Goal: Contribute content: Contribute content

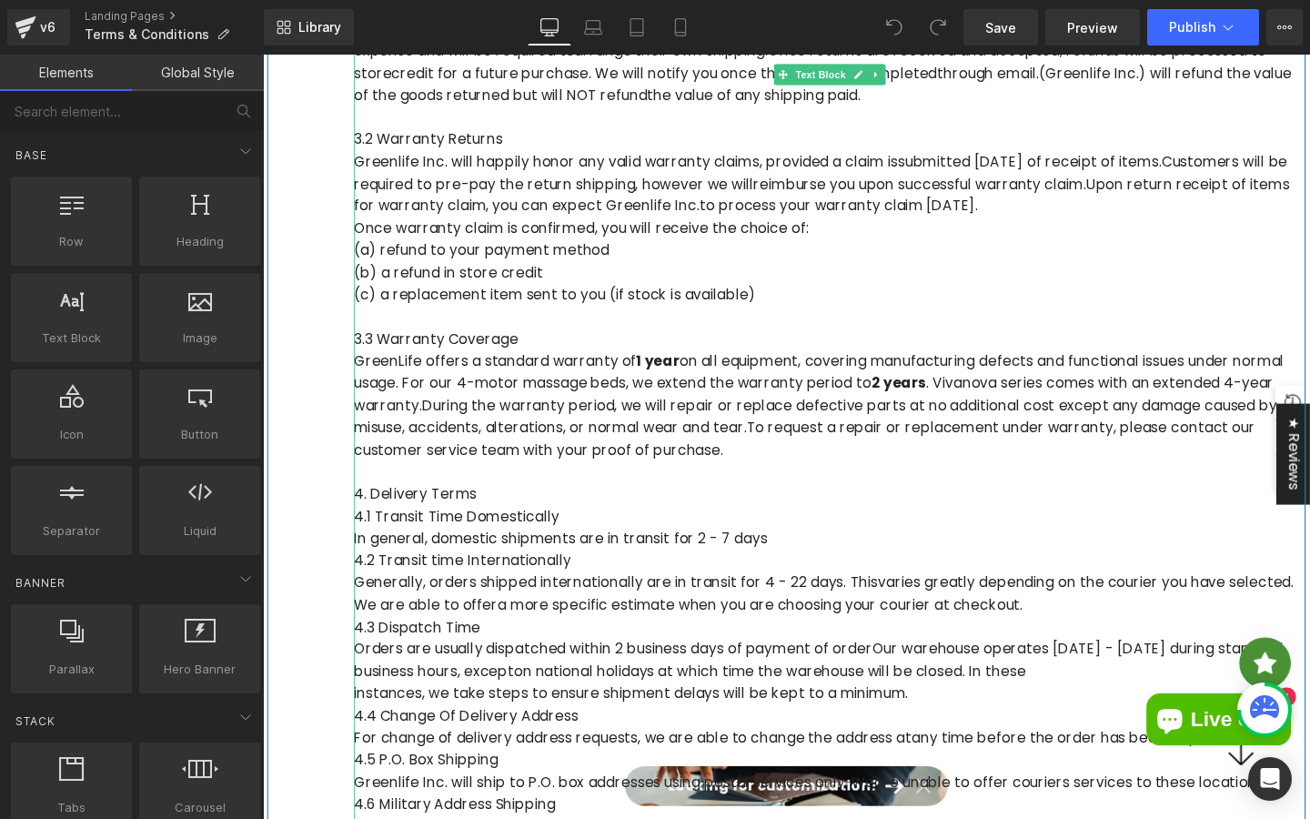
scroll to position [1046, 0]
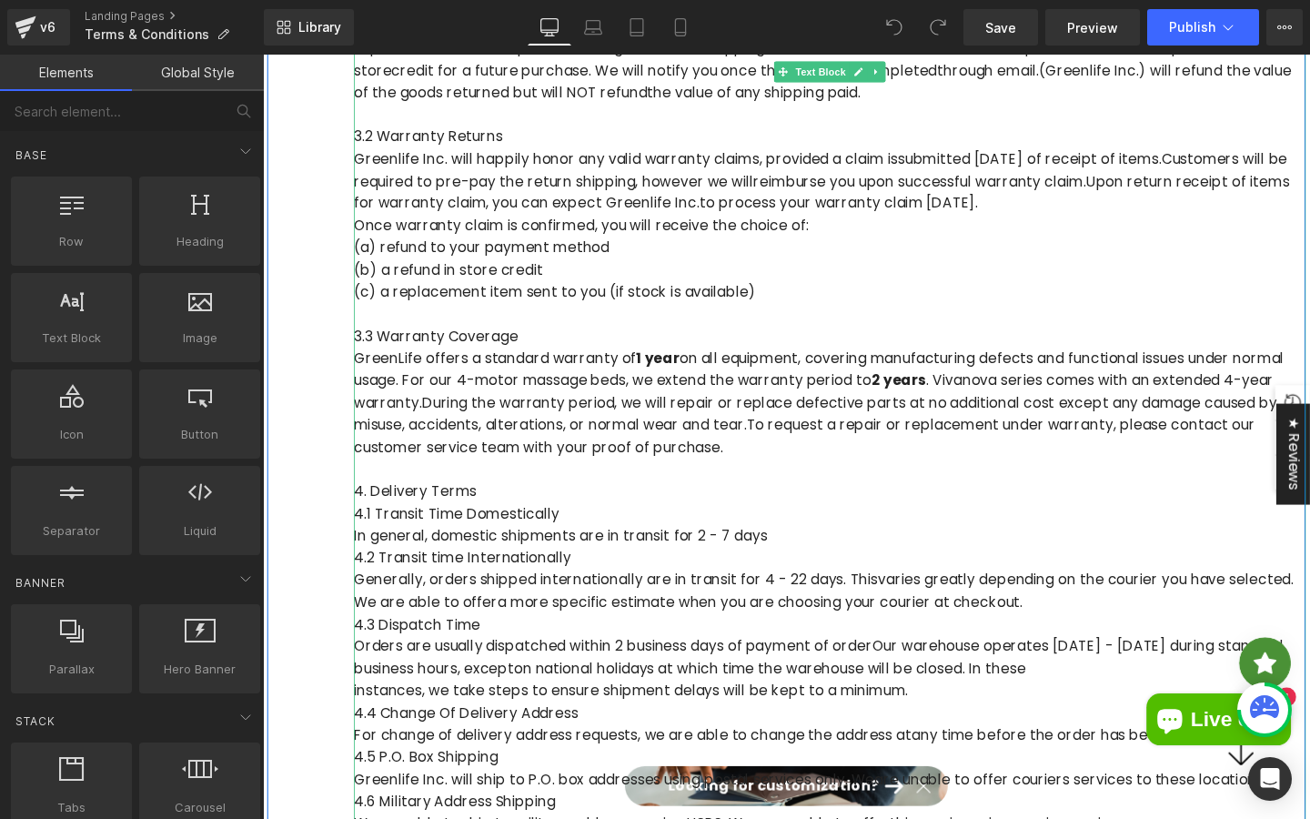
click at [753, 473] on p "GreenLife offers a standard warranty of 1 year on all equipment, covering manuf…" at bounding box center [859, 420] width 1001 height 116
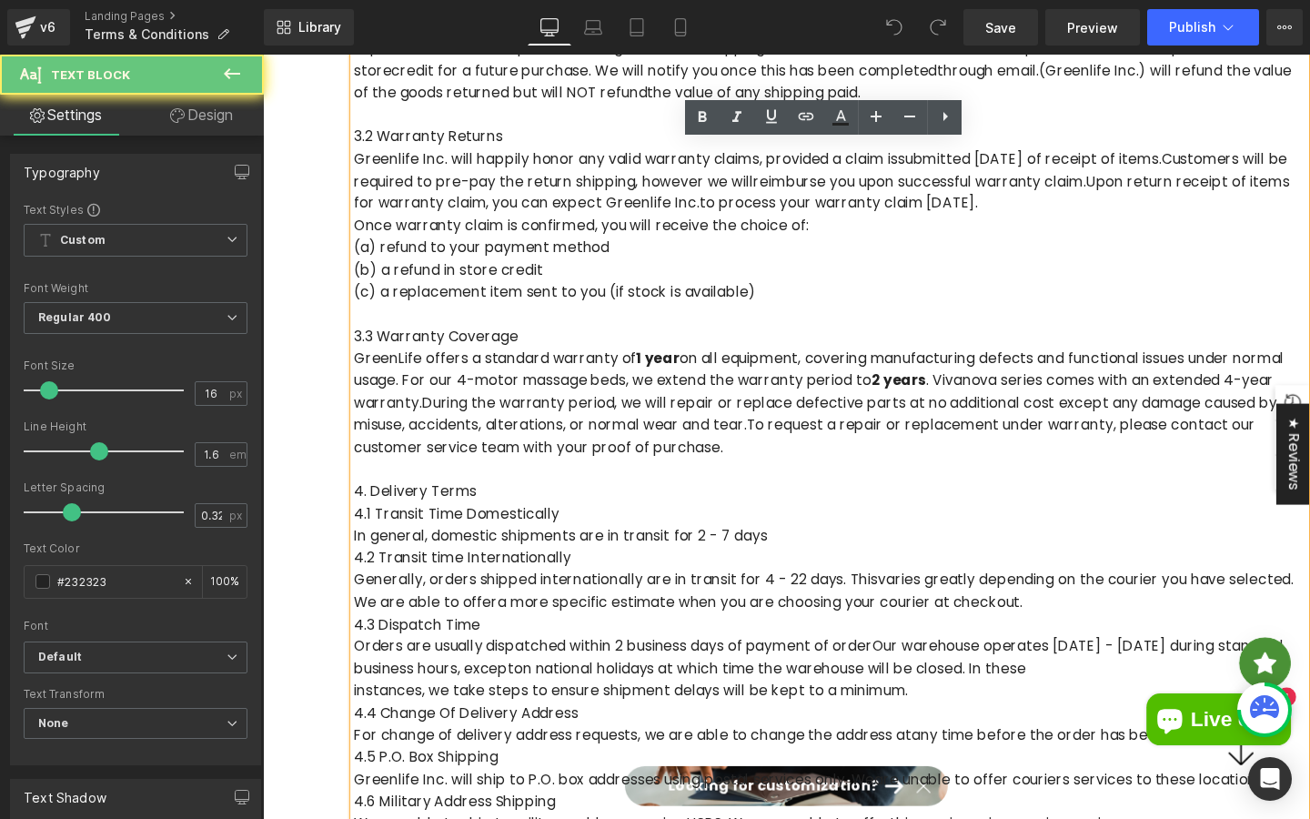
click at [752, 461] on p "GreenLife offers a standard warranty of 1 year on all equipment, covering manuf…" at bounding box center [859, 420] width 1001 height 116
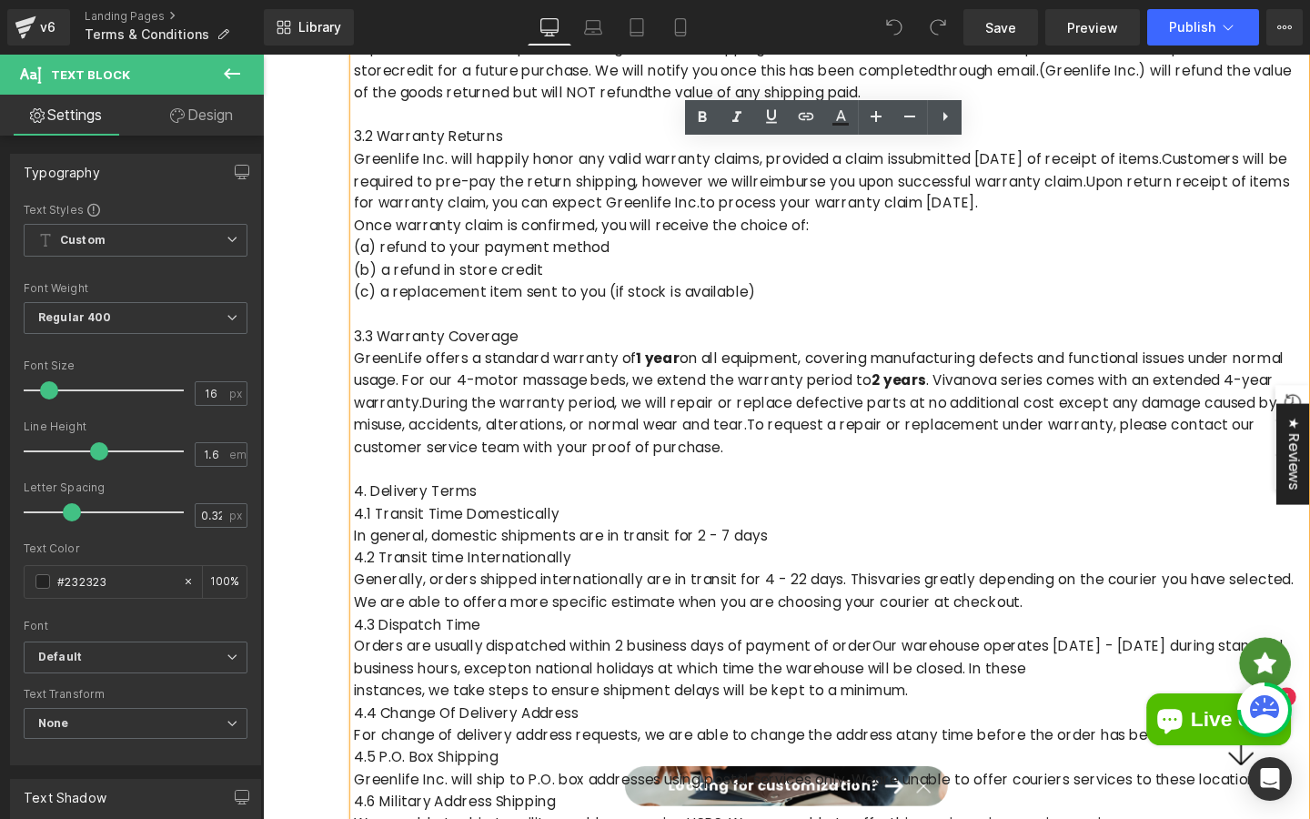
click at [416, 348] on p "3.3 Warranty Coverage" at bounding box center [859, 351] width 1001 height 24
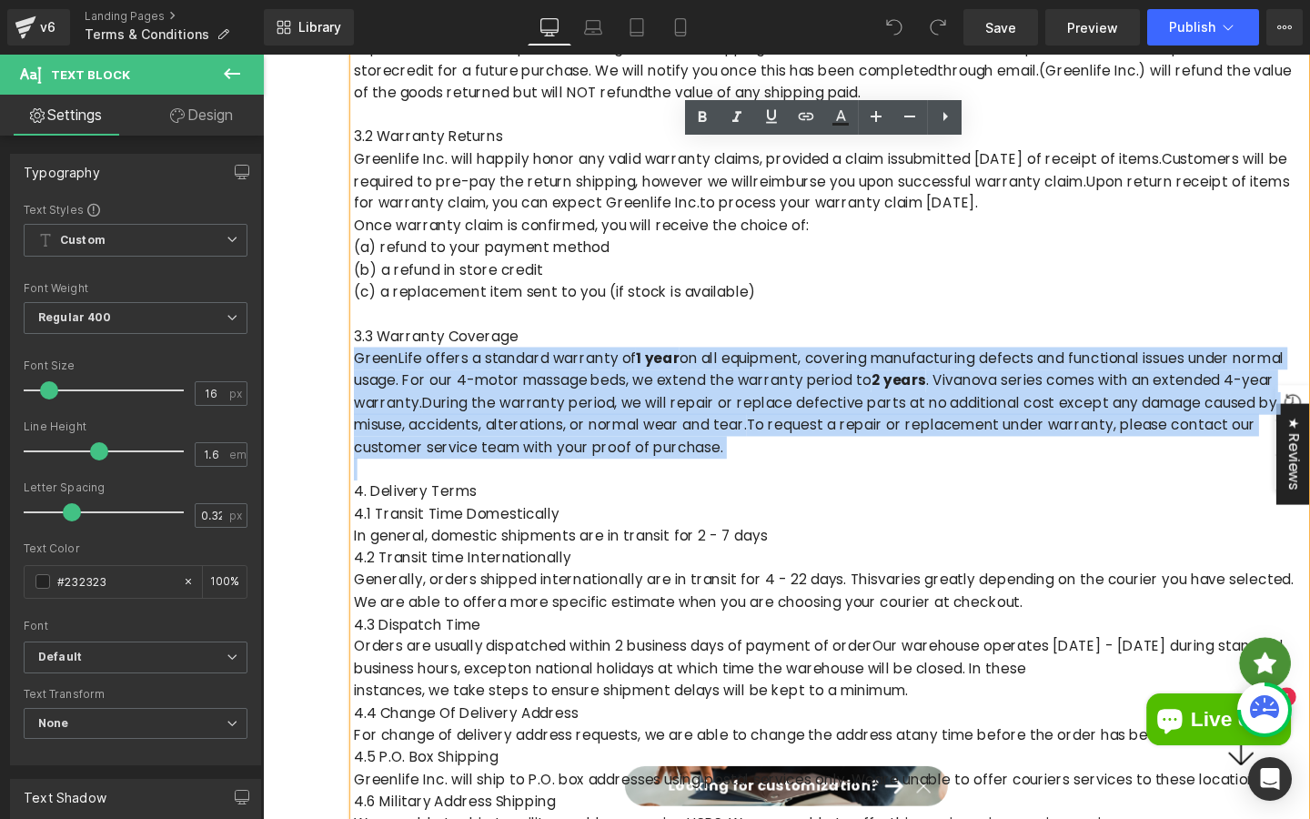
drag, startPoint x: 361, startPoint y: 378, endPoint x: 800, endPoint y: 481, distance: 450.5
click at [800, 481] on div "Greenlife Inc. ("we" and "us") is the operator of ([URL][DOMAIN_NAME]) ("Websit…" at bounding box center [859, 759] width 1001 height 2236
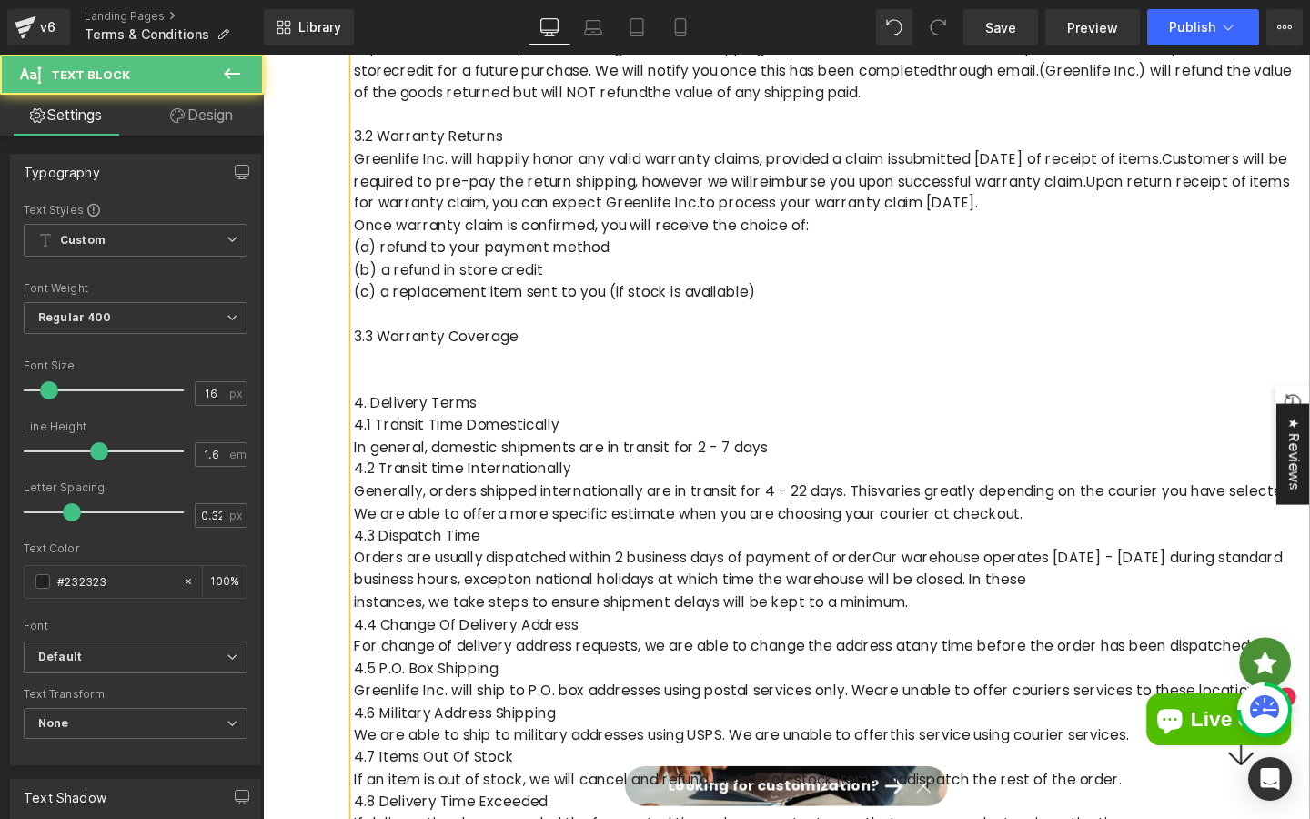
click at [566, 363] on p at bounding box center [859, 374] width 1001 height 24
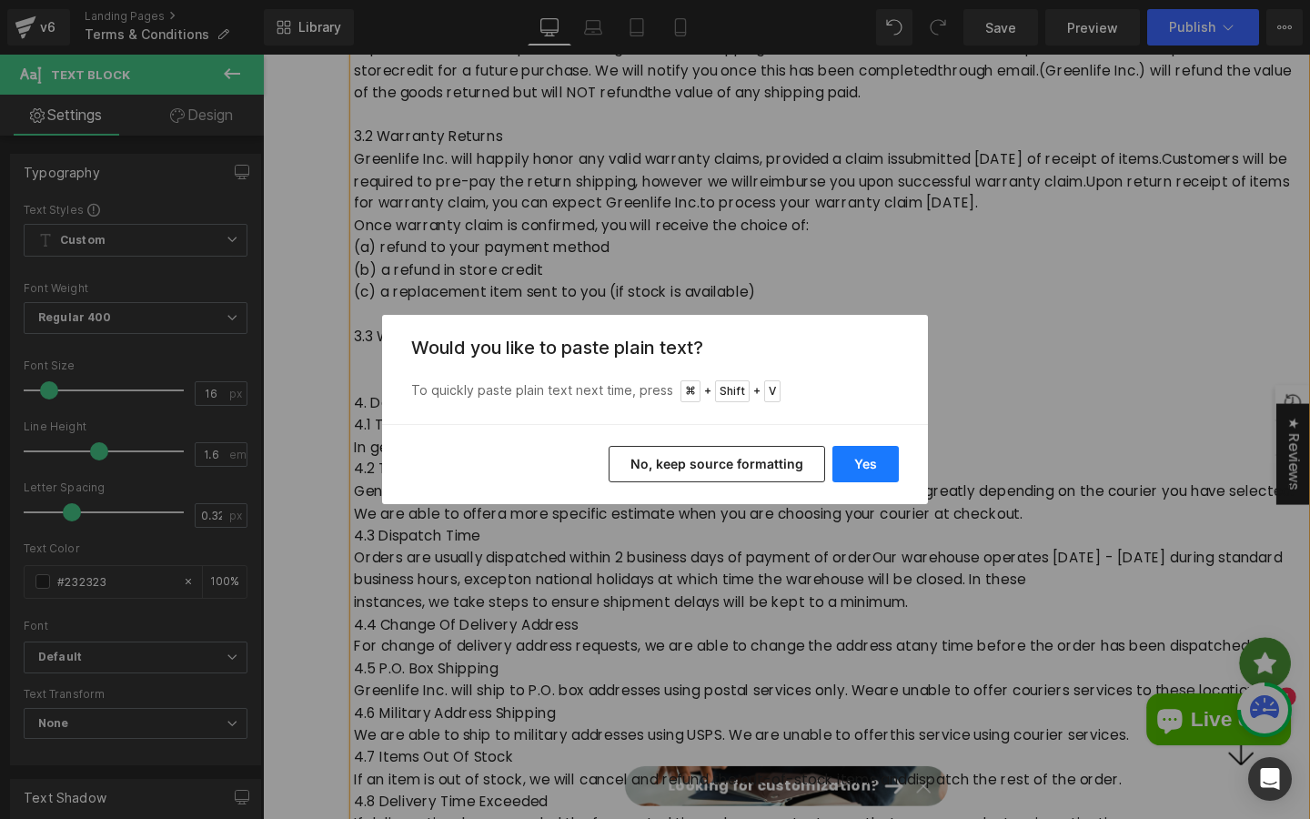
click at [854, 464] on button "Yes" at bounding box center [866, 464] width 66 height 36
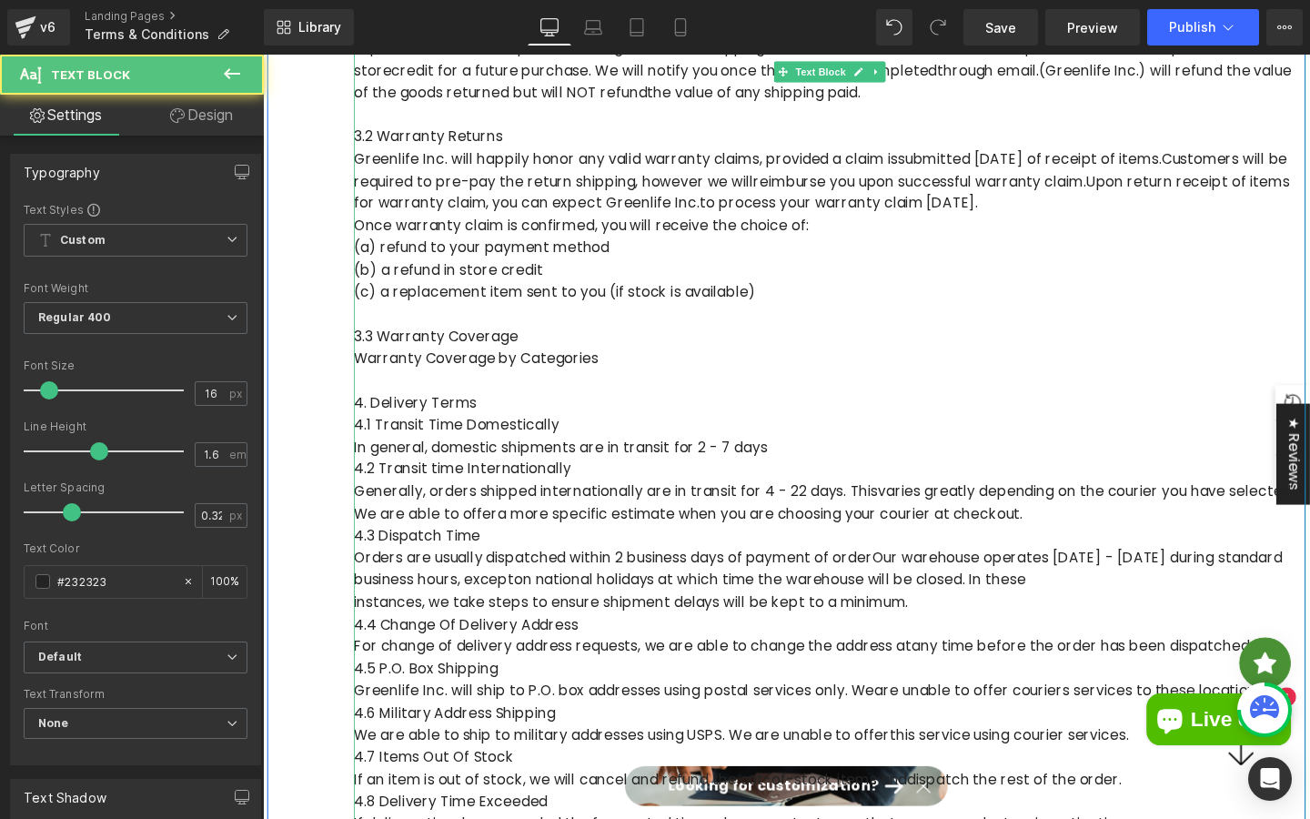
click at [630, 370] on p "Warranty Coverage by Categories" at bounding box center [859, 374] width 1001 height 24
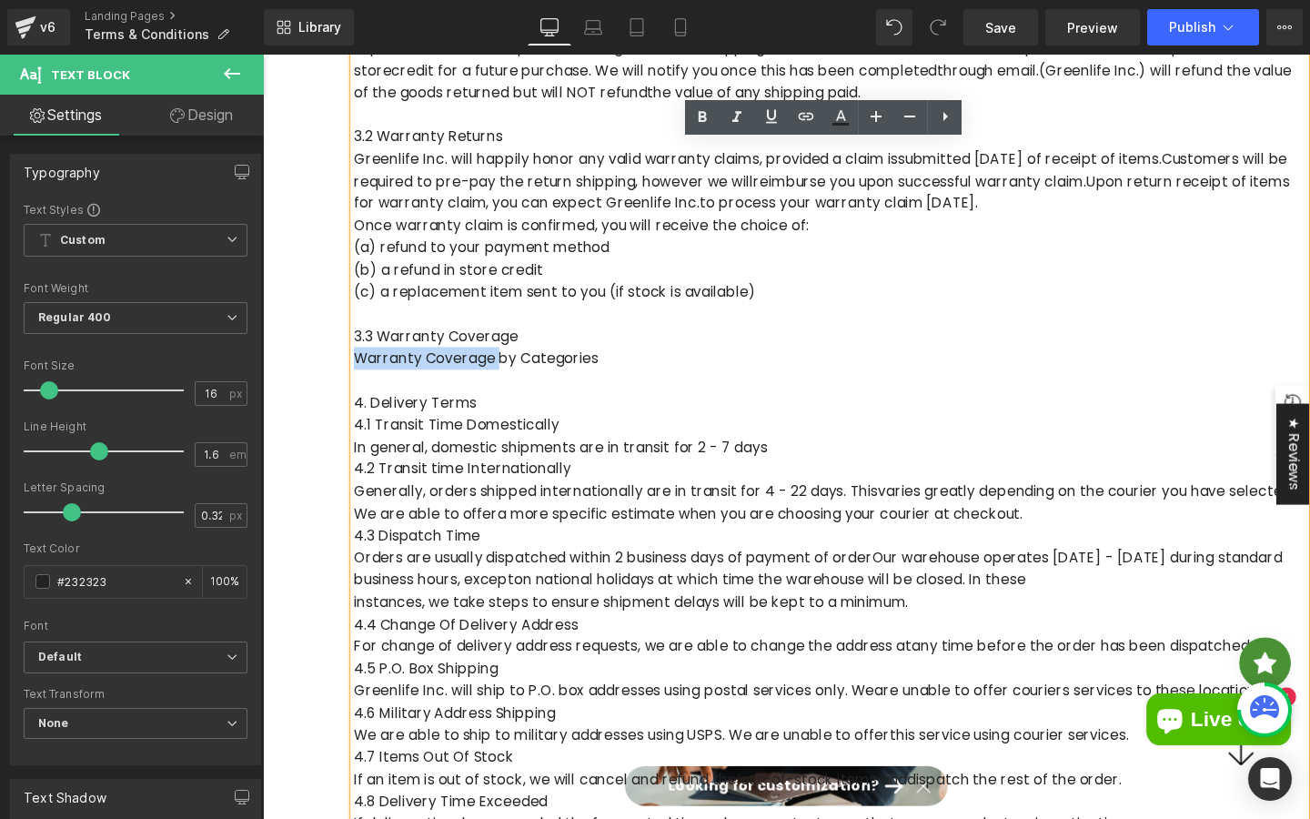
drag, startPoint x: 512, startPoint y: 373, endPoint x: 347, endPoint y: 369, distance: 165.7
click at [347, 369] on div "Greenlife Inc. ("we" and "us") is the operator of ([URL][DOMAIN_NAME]) ("Websit…" at bounding box center [814, 703] width 1092 height 2180
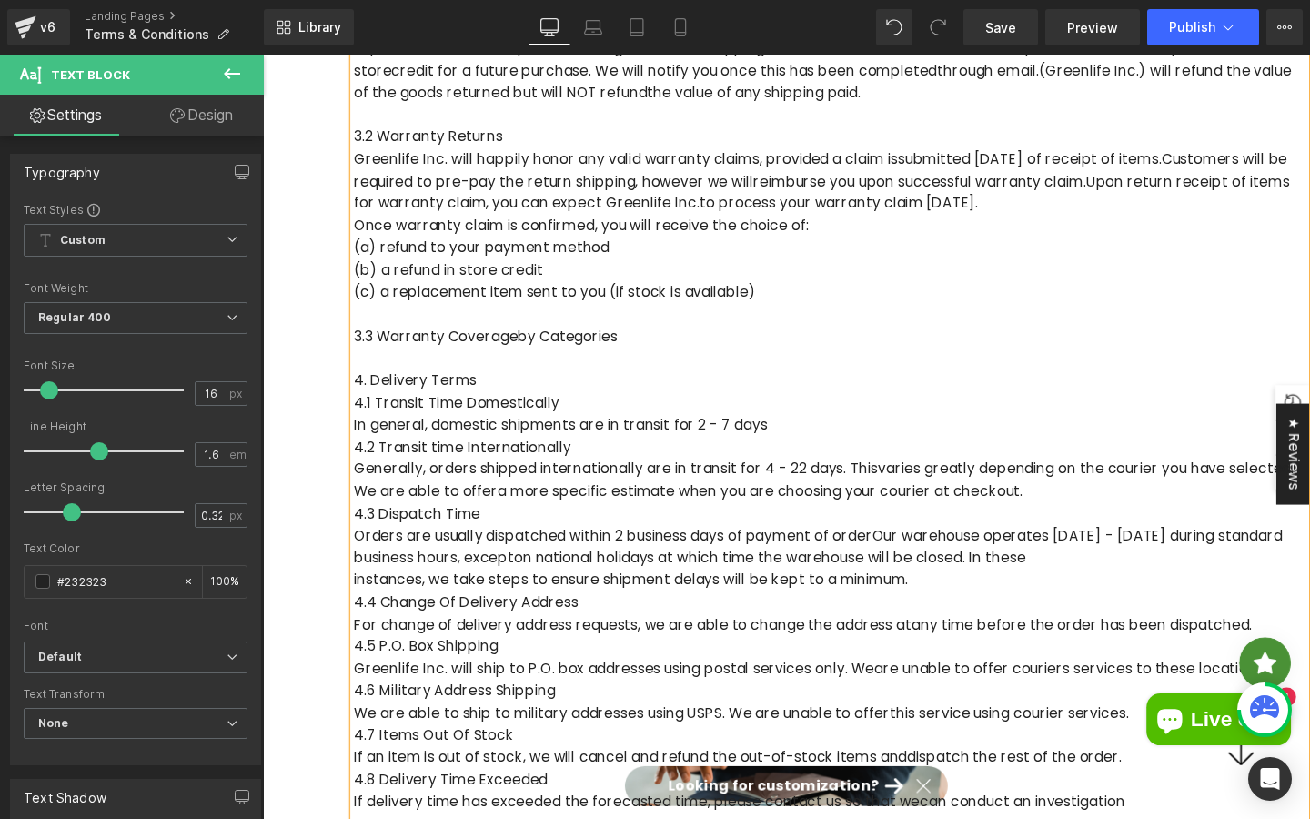
click at [429, 375] on p at bounding box center [859, 374] width 1001 height 24
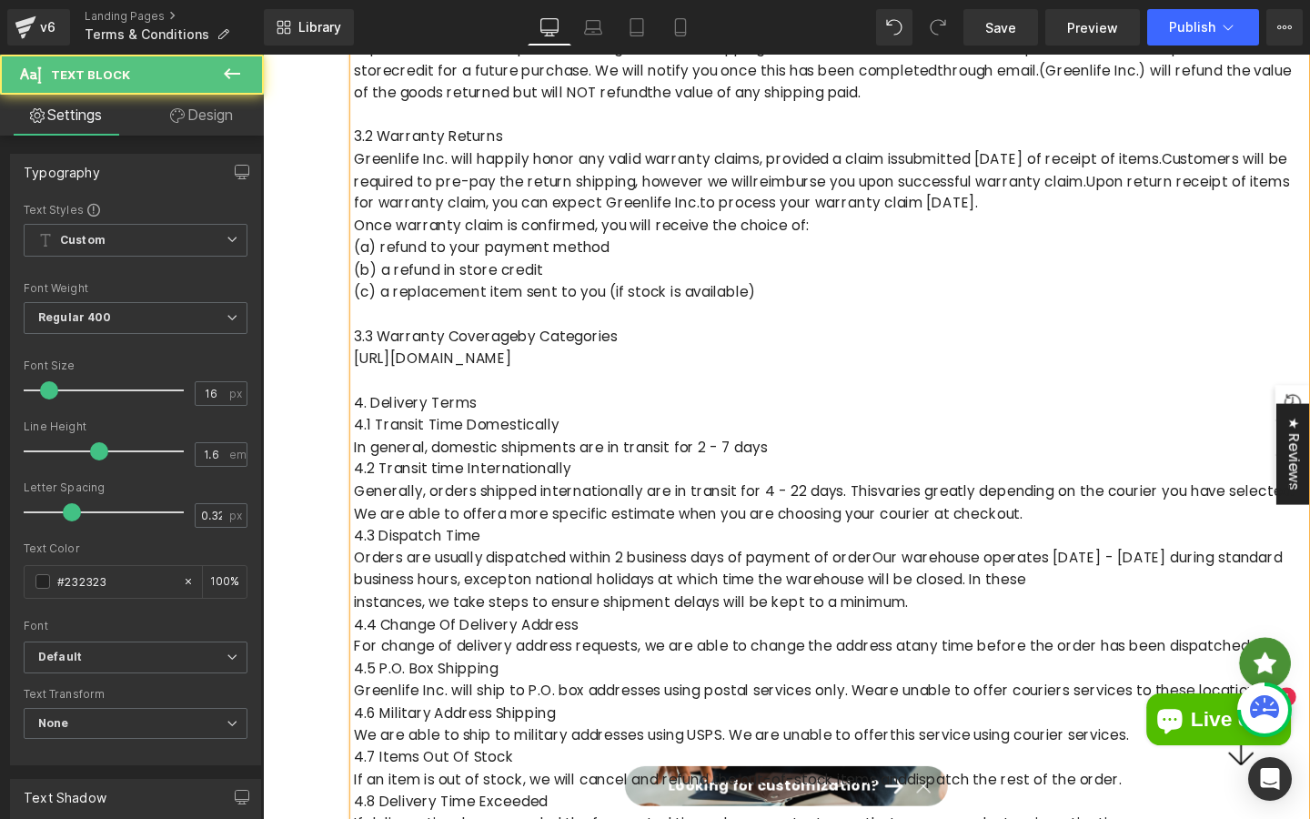
drag, startPoint x: 828, startPoint y: 376, endPoint x: 766, endPoint y: 336, distance: 73.7
click at [766, 336] on div "Greenlife Inc. ("we" and "us") is the operator of ([URL][DOMAIN_NAME]) ("Websit…" at bounding box center [859, 712] width 1001 height 2143
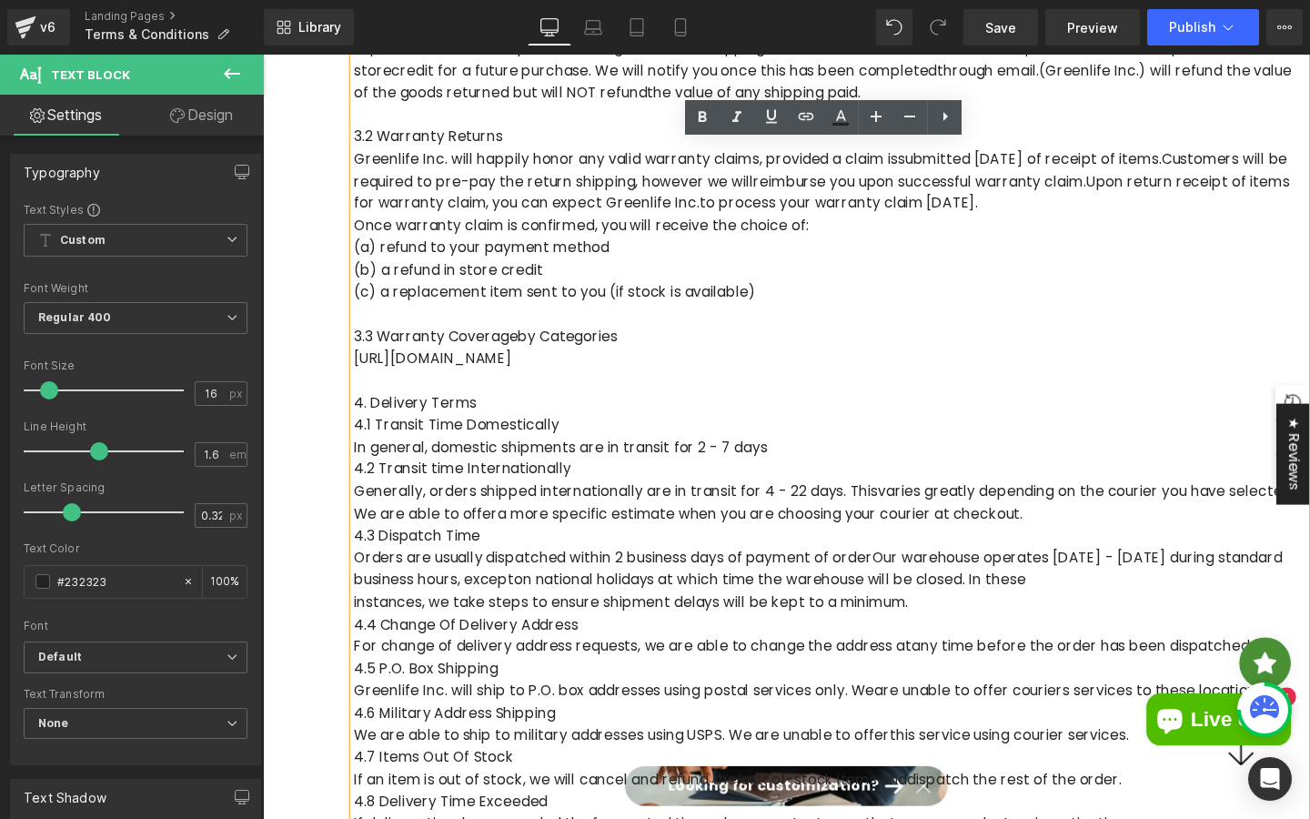
copy div "3.3 Warranty Coverage by Categories [URL][DOMAIN_NAME]"
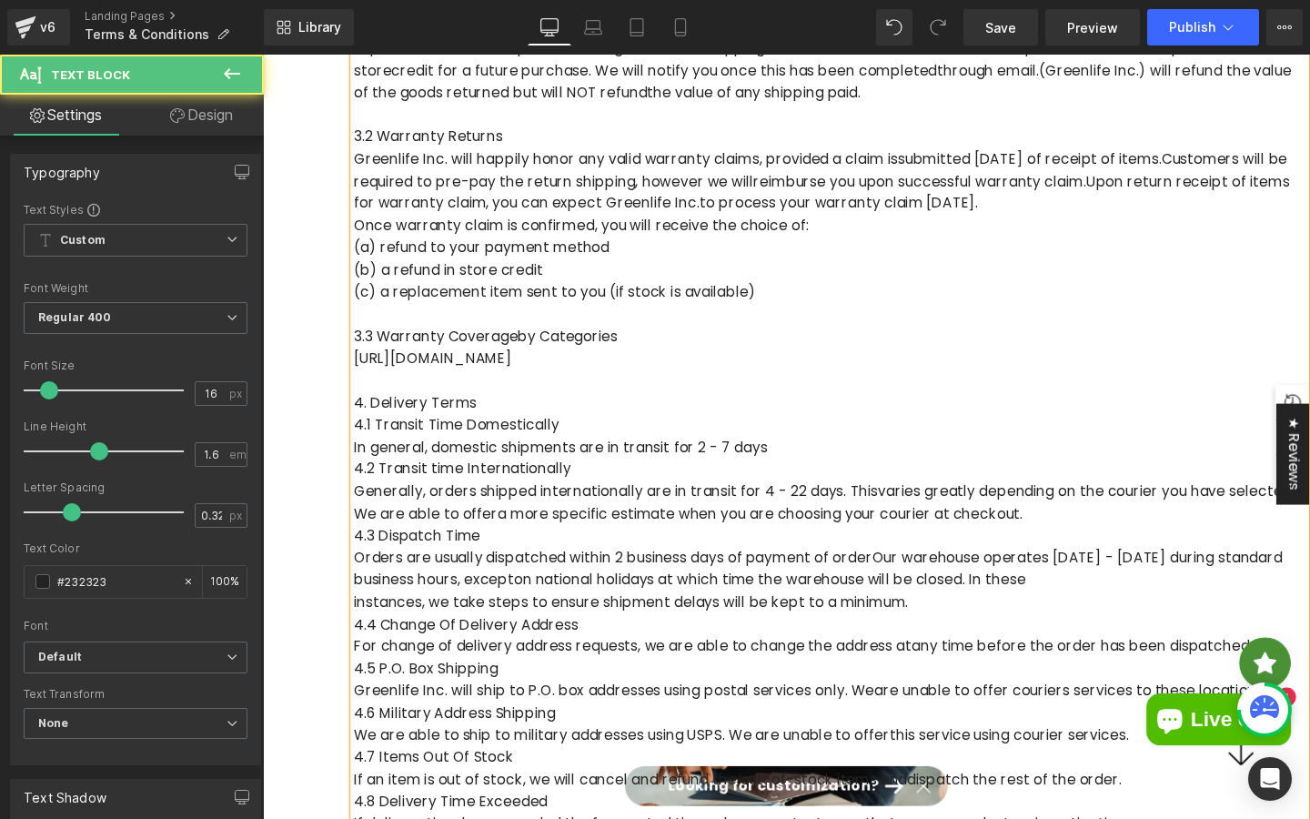
click at [624, 351] on span "by Categories" at bounding box center [583, 350] width 105 height 21
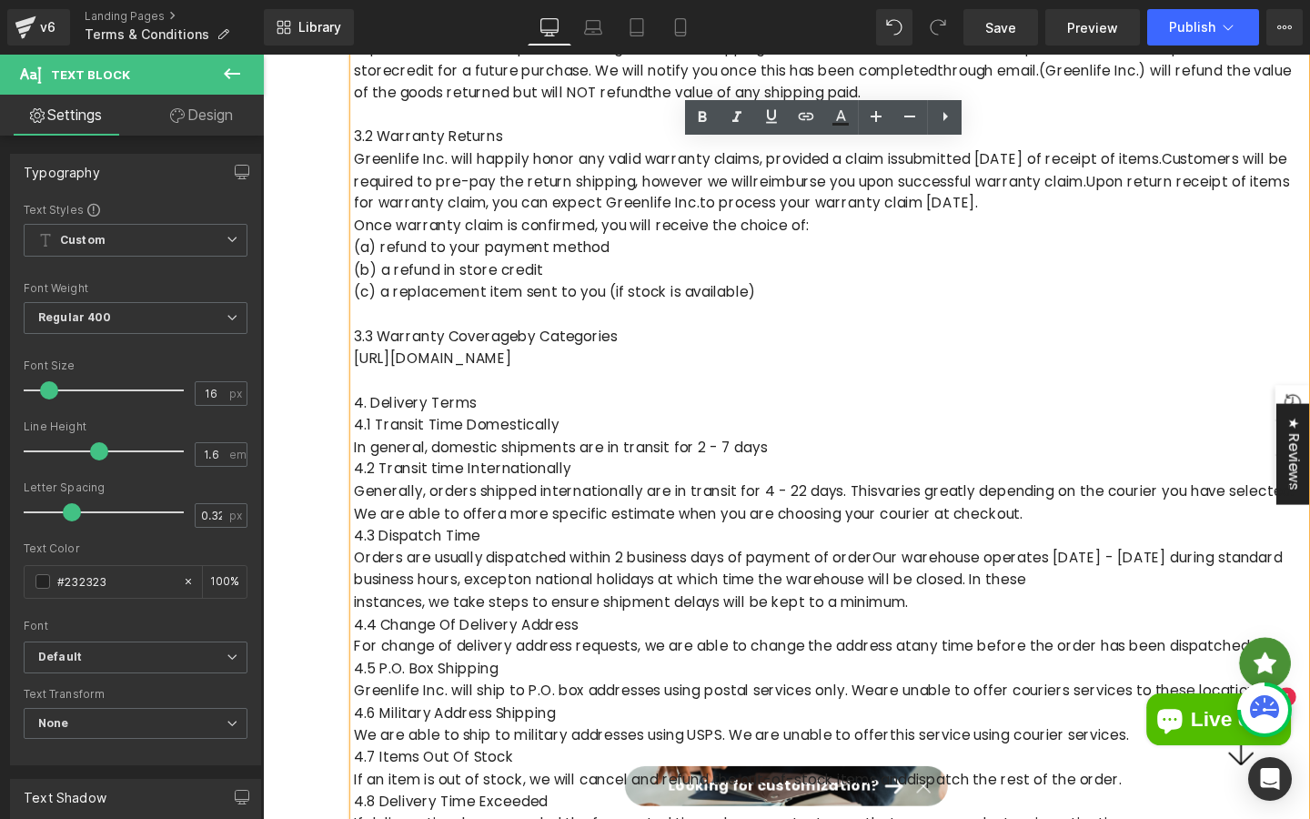
click at [359, 371] on p "[URL][DOMAIN_NAME]" at bounding box center [859, 374] width 1001 height 24
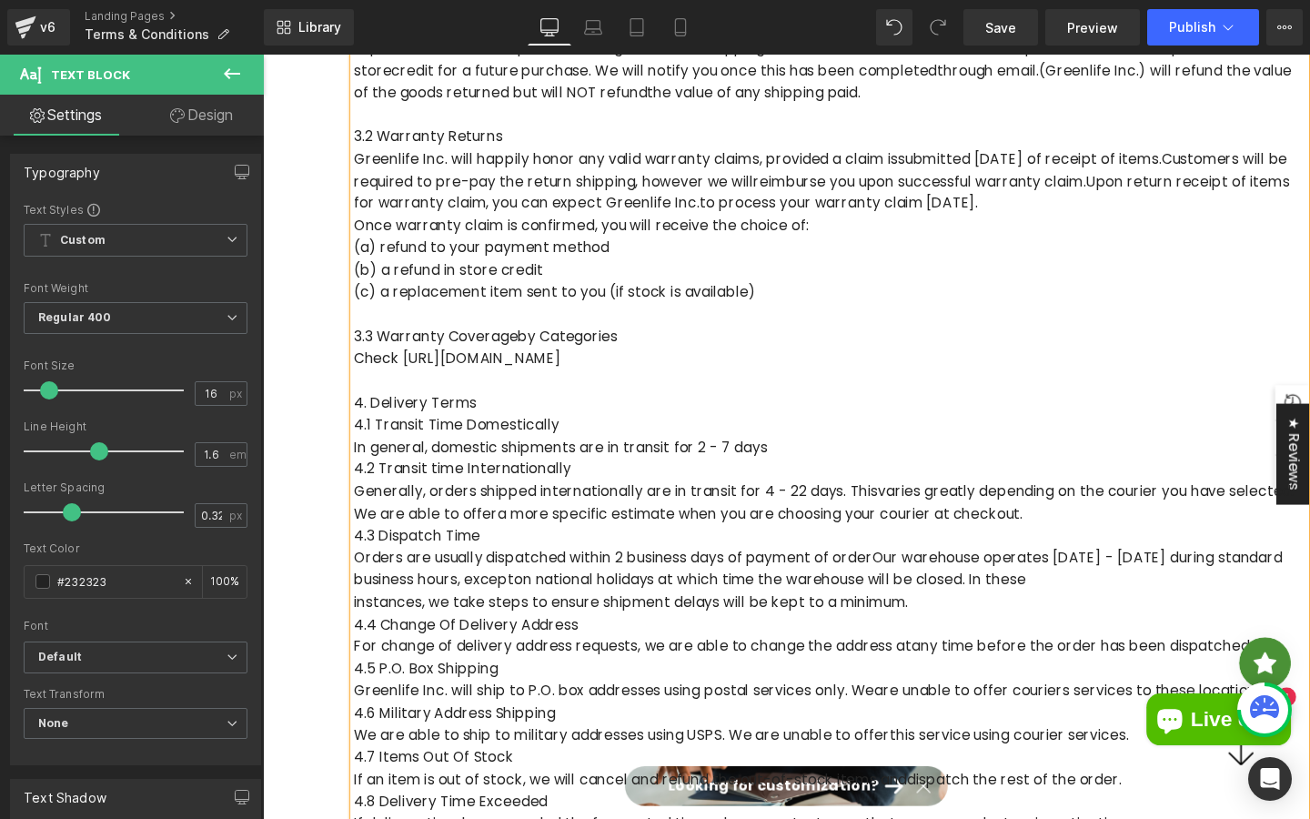
click at [859, 368] on p "Check [URL][DOMAIN_NAME]" at bounding box center [859, 374] width 1001 height 24
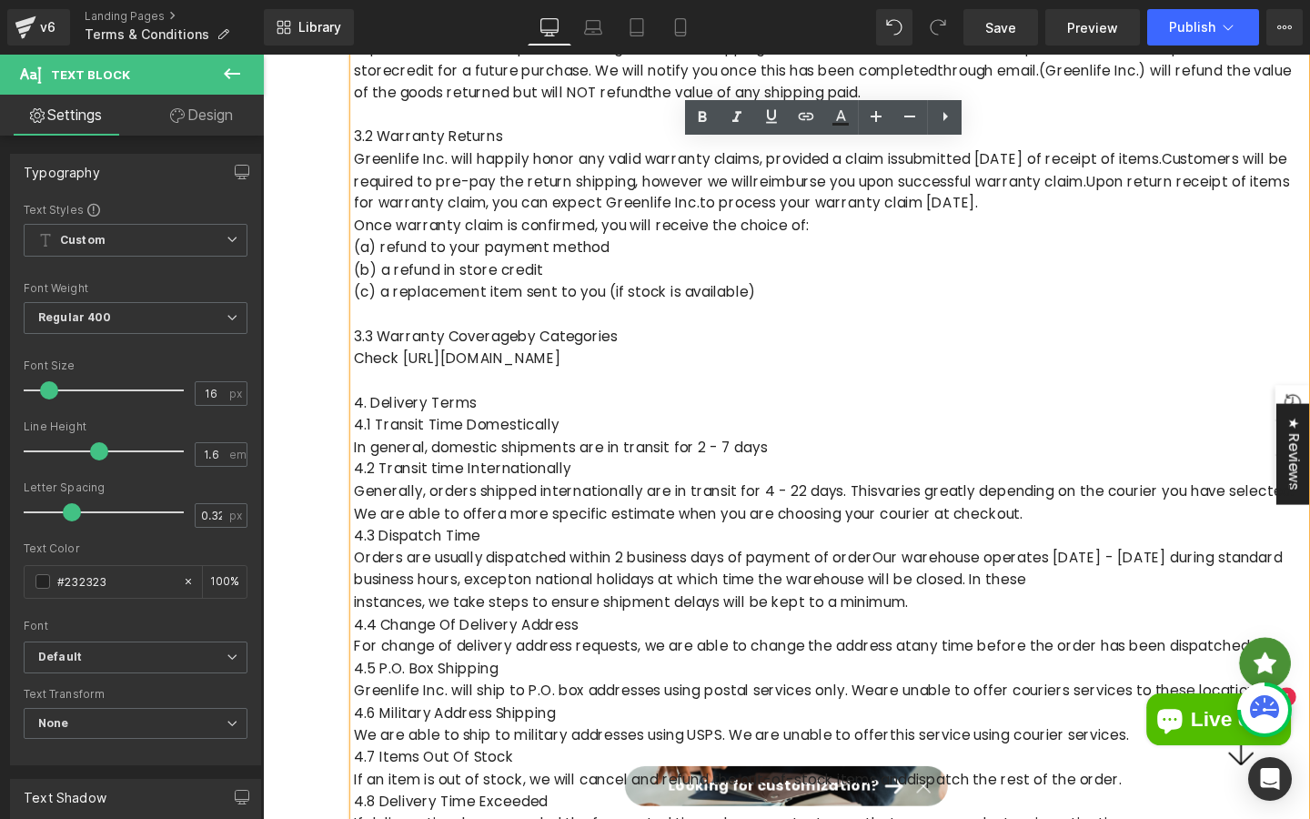
drag, startPoint x: 858, startPoint y: 372, endPoint x: 410, endPoint y: 382, distance: 447.9
click at [410, 382] on p "Check [URL][DOMAIN_NAME]" at bounding box center [859, 374] width 1001 height 24
click at [807, 121] on icon at bounding box center [806, 117] width 22 height 22
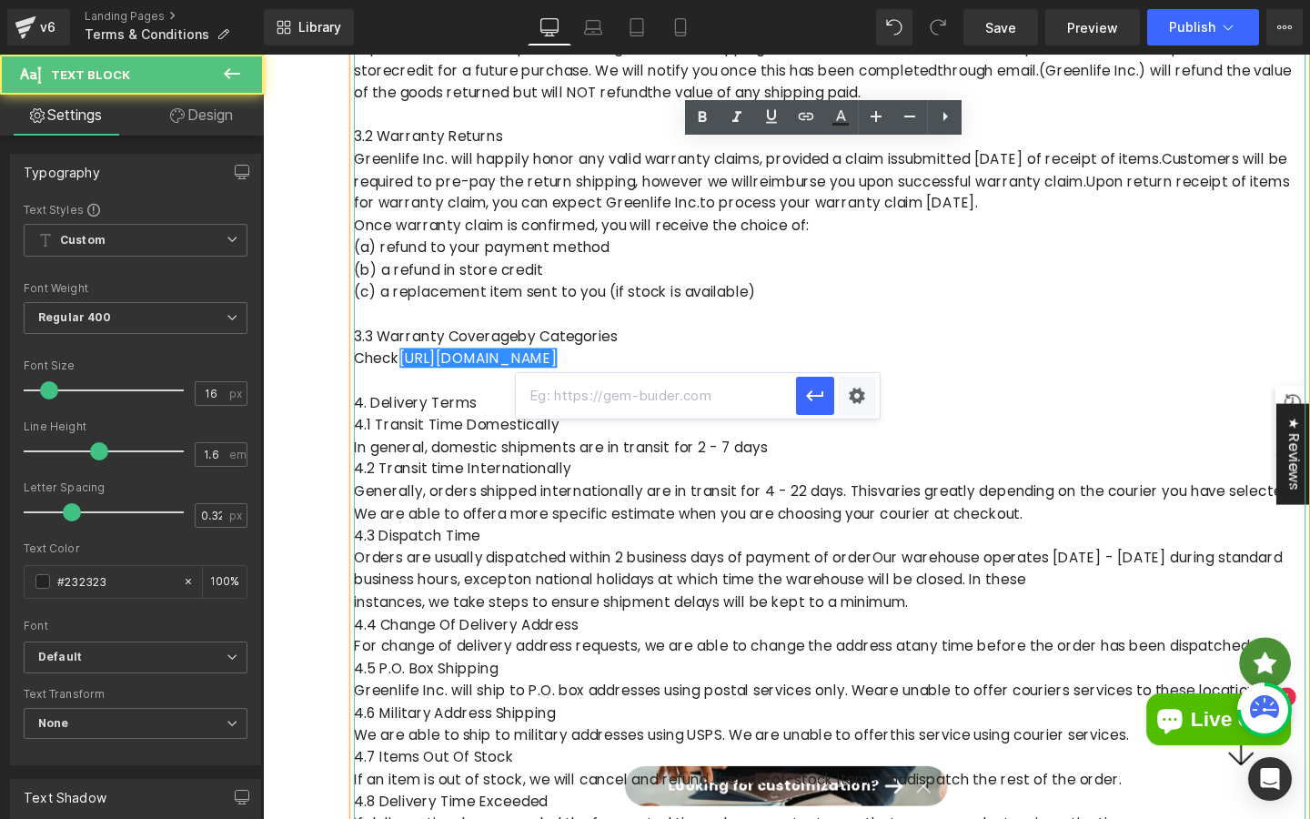
click at [515, 358] on p "3.3 Warranty Coverage by Categories" at bounding box center [859, 351] width 1001 height 24
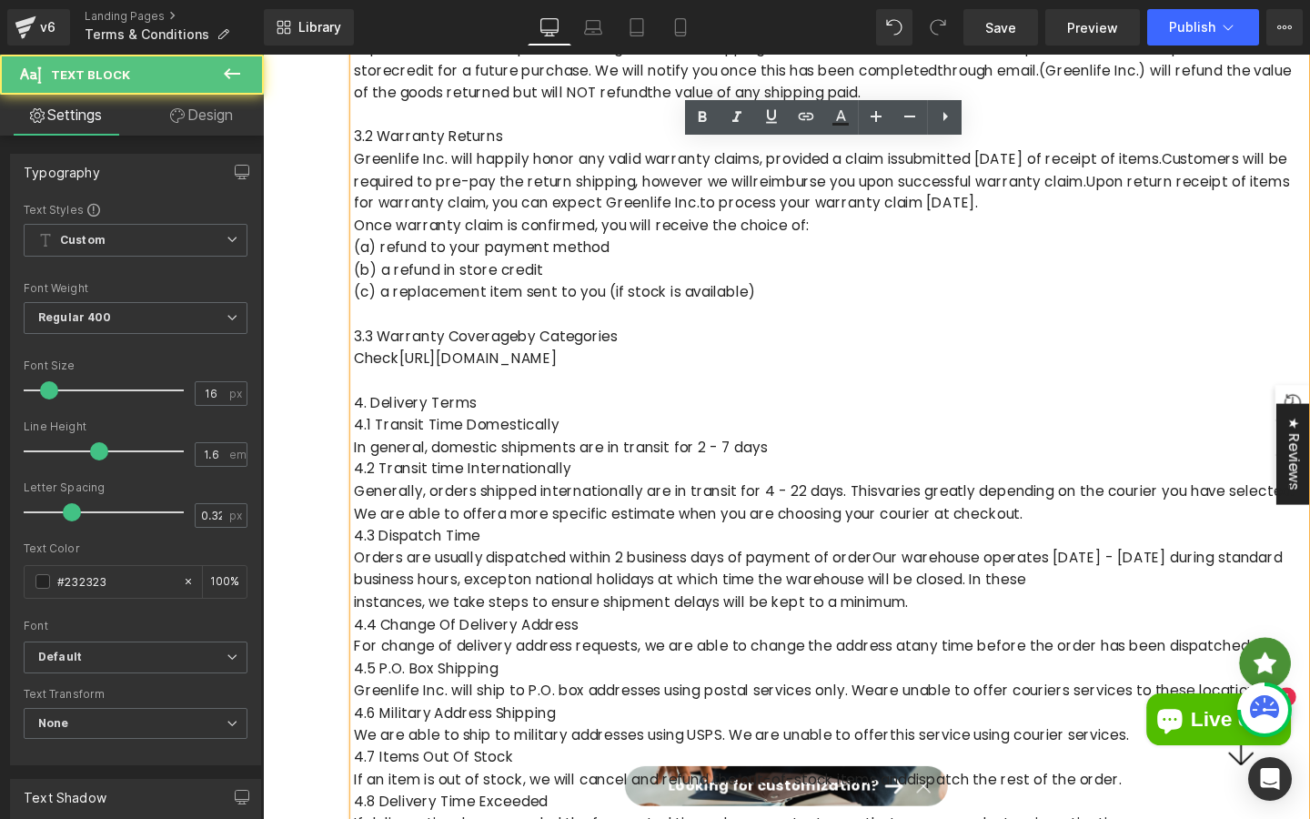
drag, startPoint x: 415, startPoint y: 378, endPoint x: 862, endPoint y: 385, distance: 446.9
click at [862, 385] on p "Check [URL][DOMAIN_NAME]" at bounding box center [859, 374] width 1001 height 24
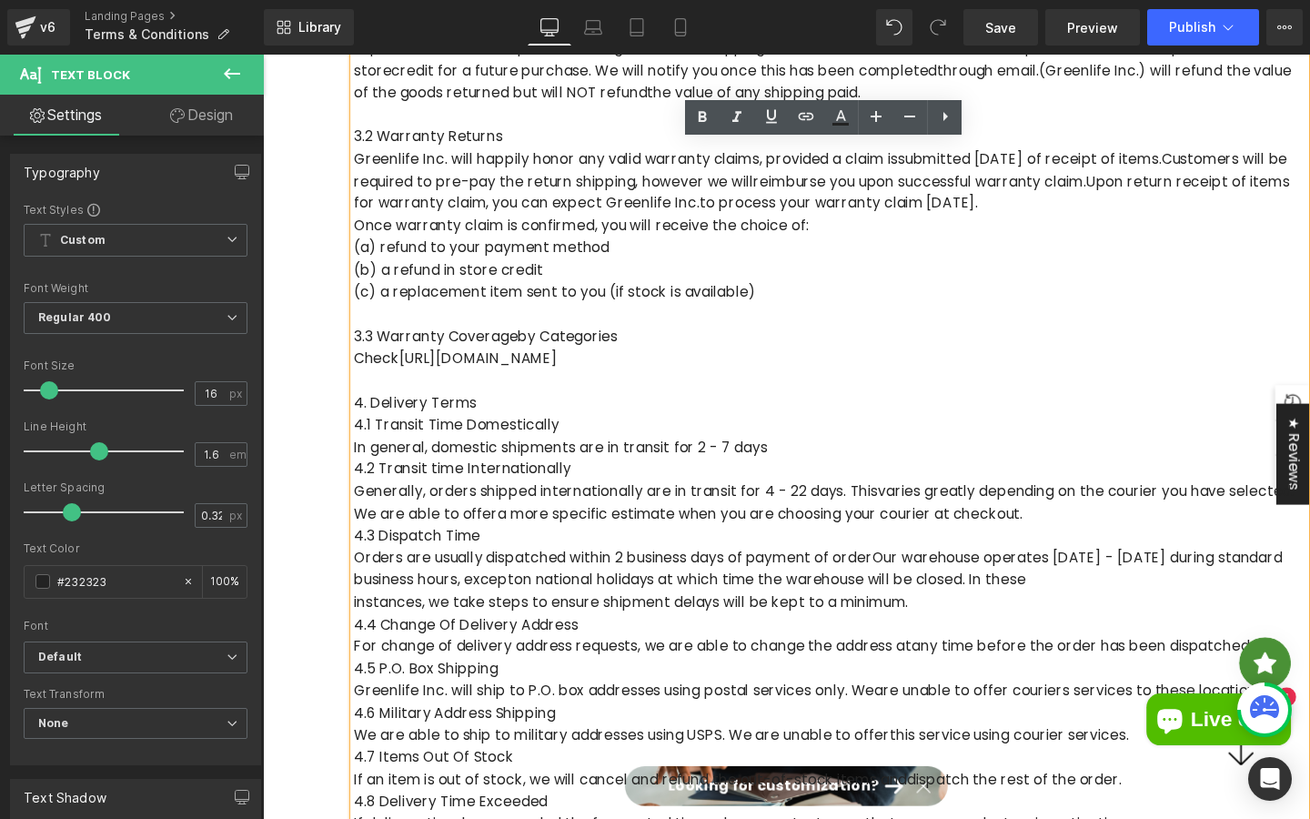
click at [862, 385] on p "Check [URL][DOMAIN_NAME]" at bounding box center [859, 374] width 1001 height 24
drag, startPoint x: 862, startPoint y: 377, endPoint x: 410, endPoint y: 381, distance: 451.4
click at [410, 381] on p "Check [URL][DOMAIN_NAME]" at bounding box center [859, 374] width 1001 height 24
copy p "[URL][DOMAIN_NAME]"
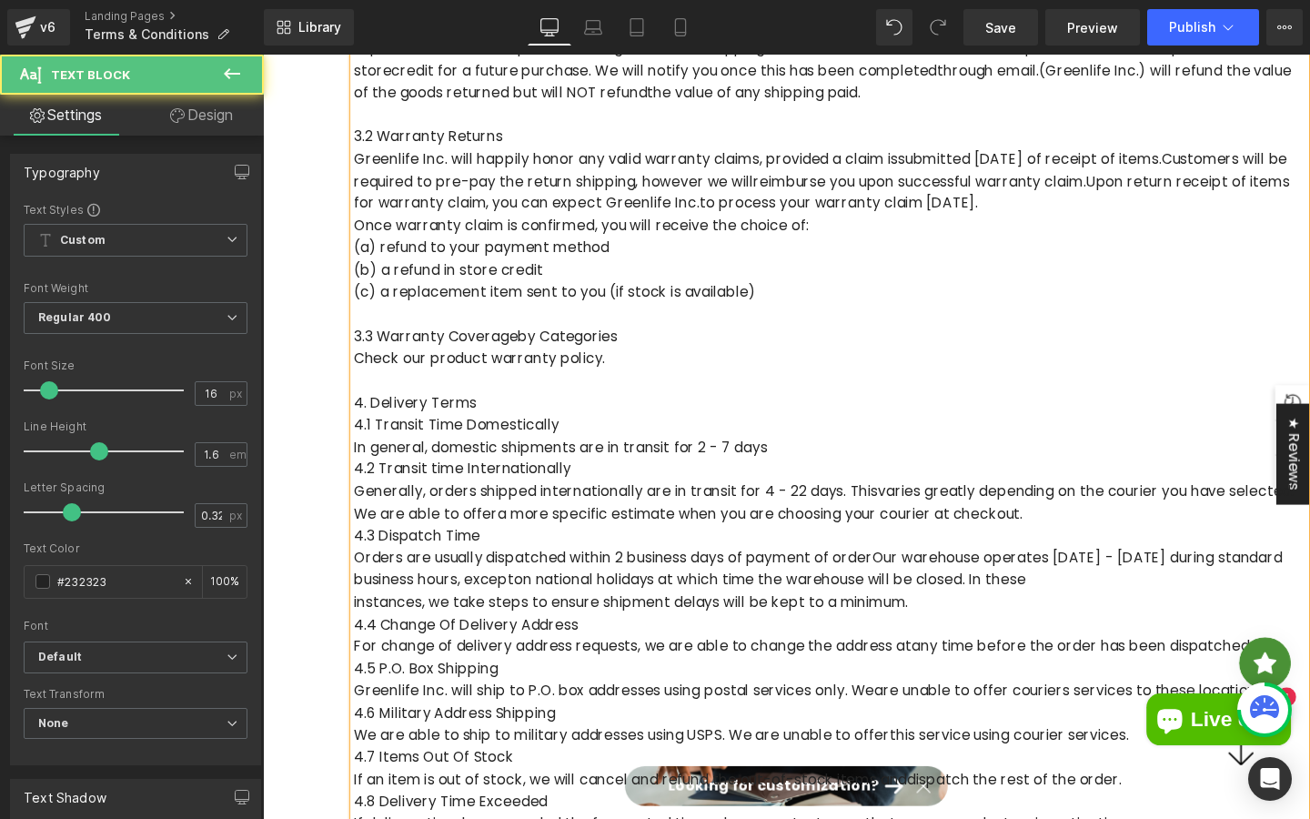
click at [462, 385] on p "Check our product warranty policy." at bounding box center [859, 374] width 1001 height 24
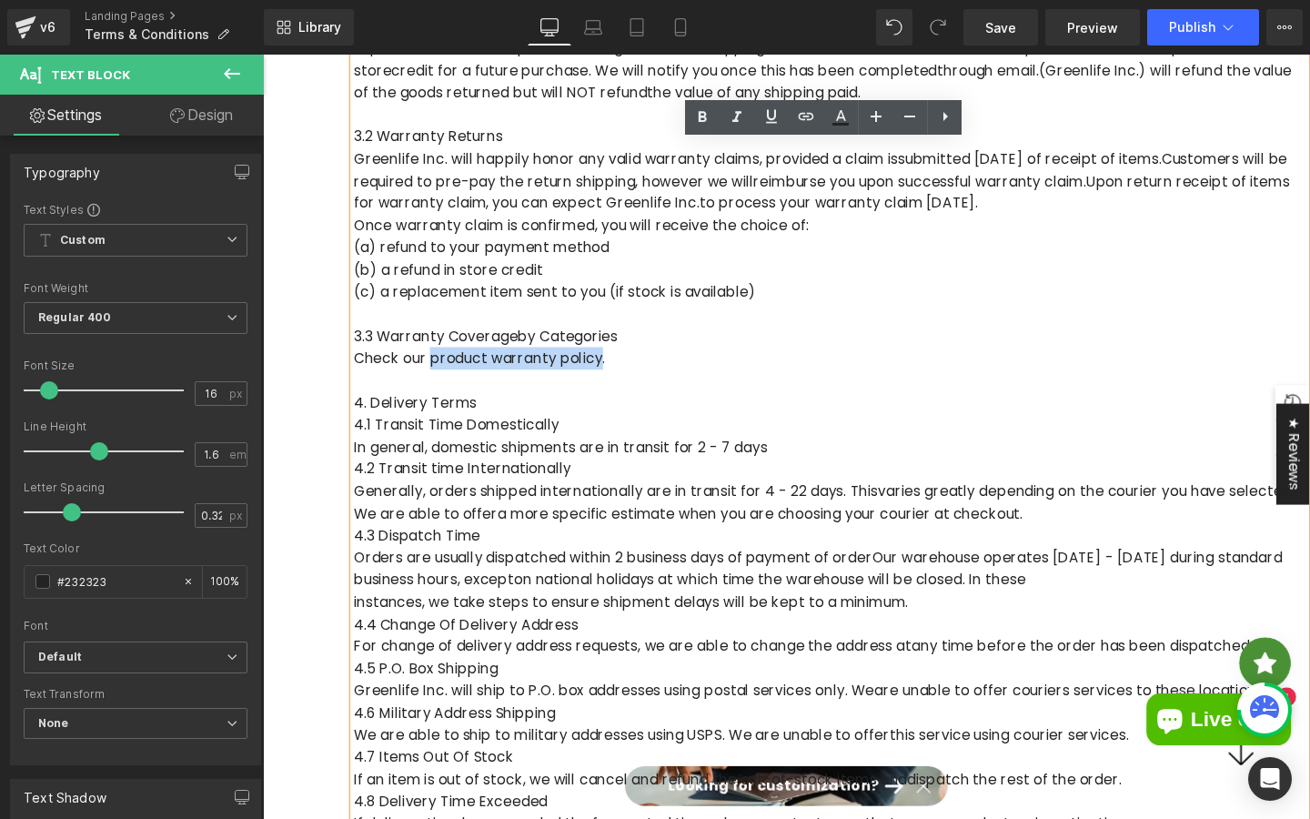
drag, startPoint x: 441, startPoint y: 377, endPoint x: 620, endPoint y: 379, distance: 178.4
click at [620, 379] on p "Check our product warranty policy." at bounding box center [859, 374] width 1001 height 24
click at [802, 122] on icon at bounding box center [806, 117] width 22 height 22
click at [606, 404] on input "text" at bounding box center [558, 396] width 280 height 46
paste input "[URL][DOMAIN_NAME]"
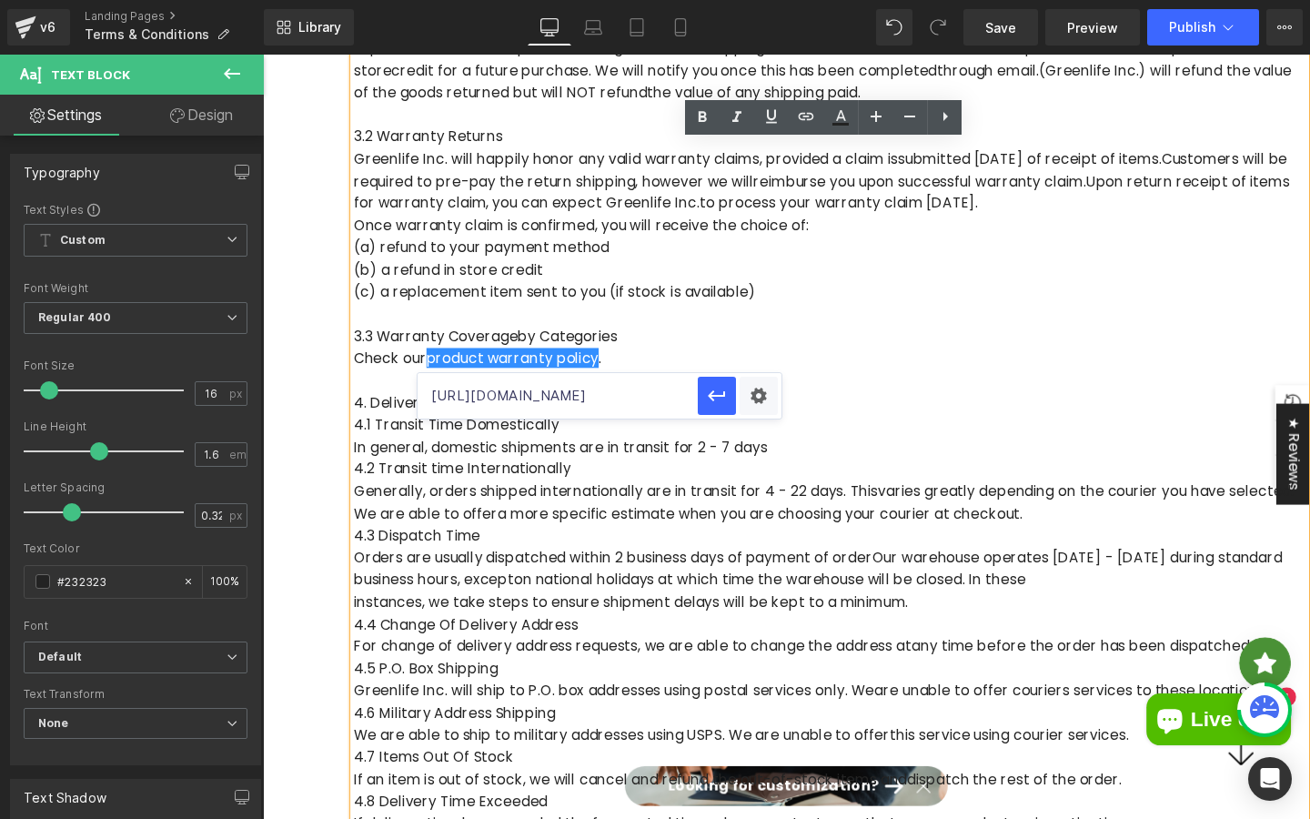
scroll to position [0, 137]
type input "[URL][DOMAIN_NAME]"
click at [727, 394] on icon "button" at bounding box center [717, 396] width 22 height 22
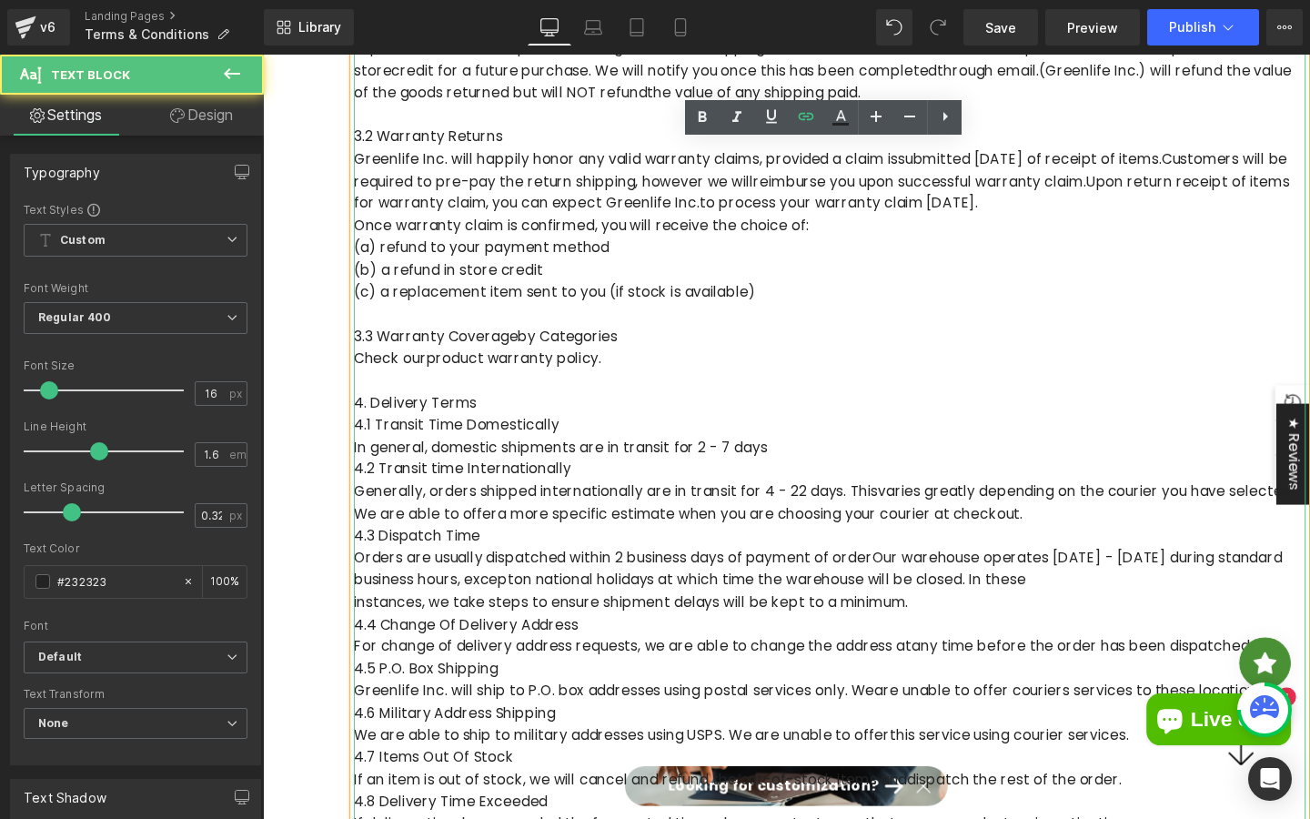
click at [715, 390] on p at bounding box center [859, 398] width 1001 height 24
click at [612, 375] on link "product warranty policy" at bounding box center [525, 373] width 181 height 21
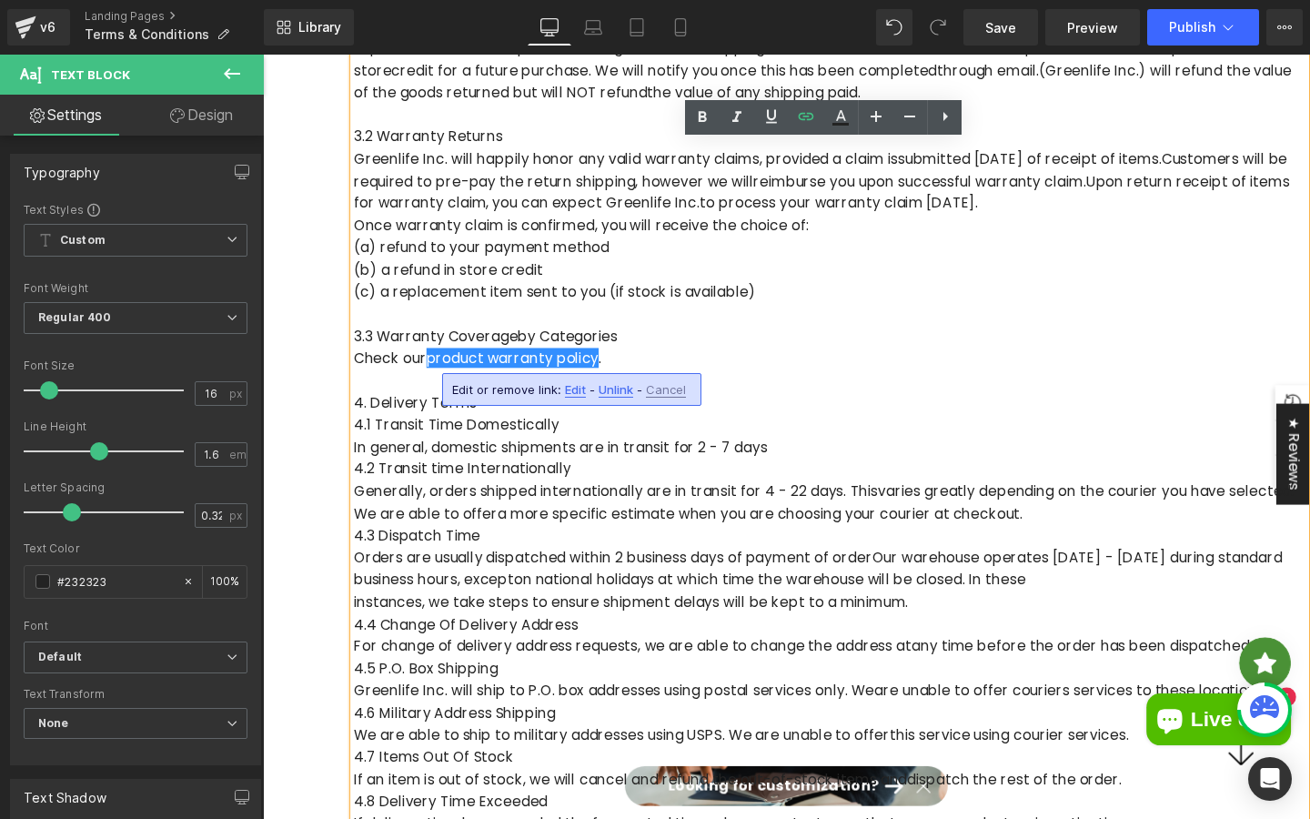
click at [574, 389] on span "Edit" at bounding box center [575, 389] width 21 height 15
click at [756, 0] on div "Text Color Highlight Color #333333 Edit or remove link: Edit - Unlink - Cancel …" at bounding box center [655, 0] width 1310 height 0
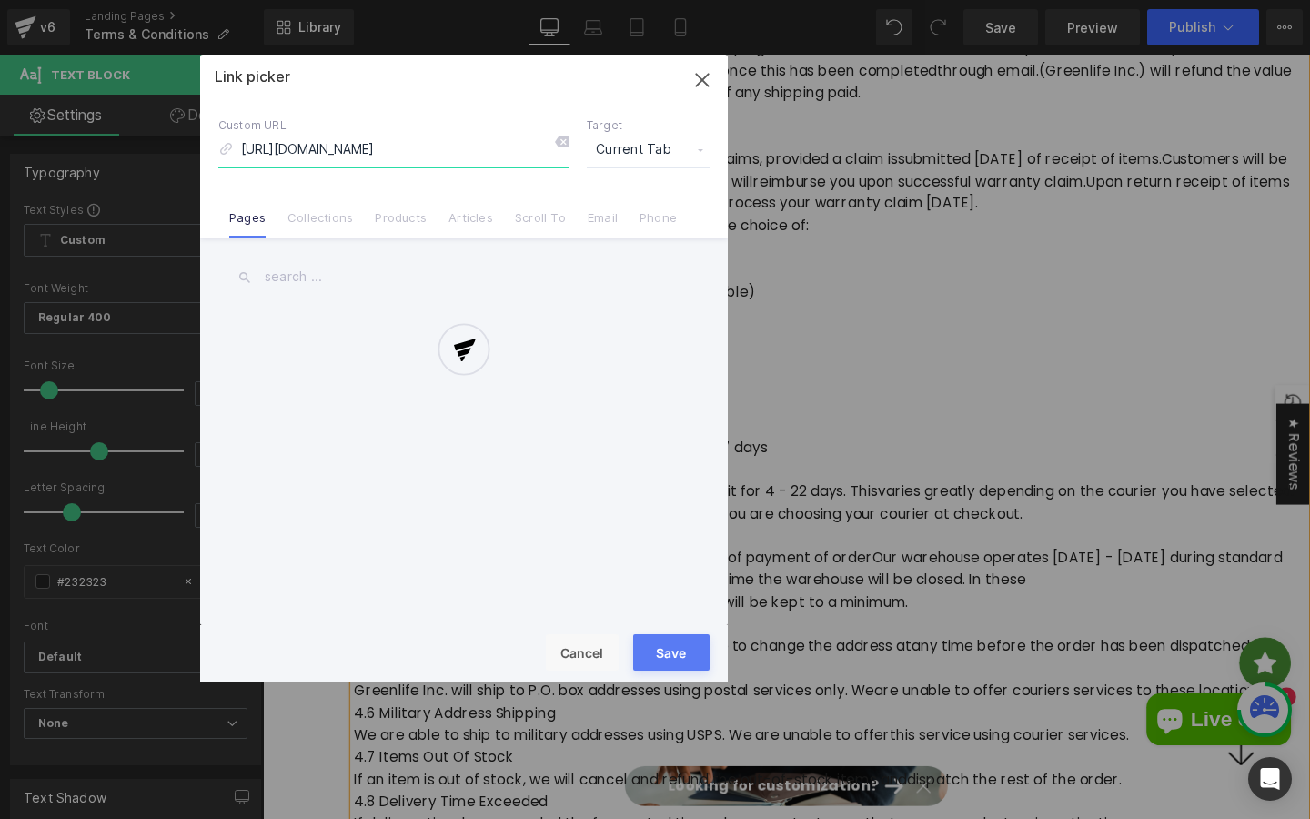
scroll to position [0, 31]
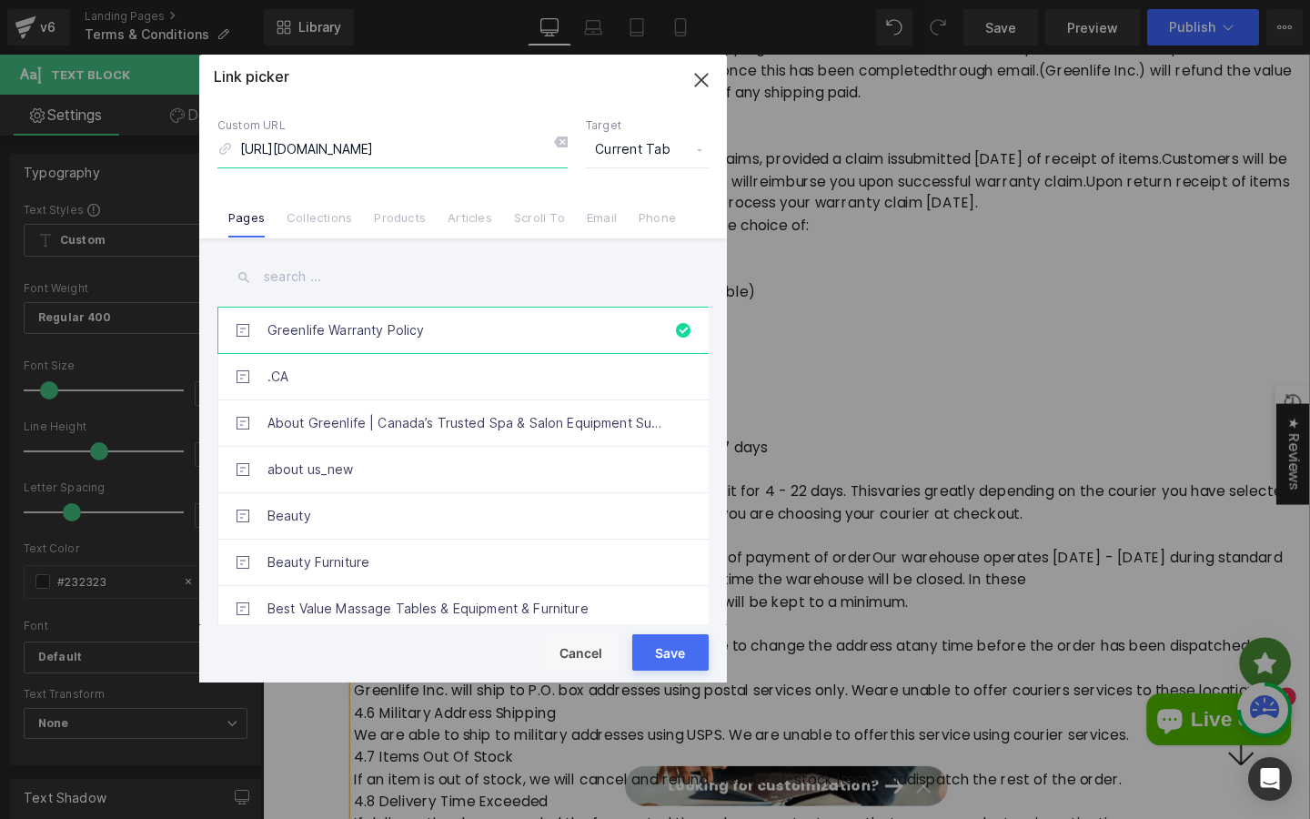
click at [705, 87] on icon "button" at bounding box center [701, 80] width 29 height 29
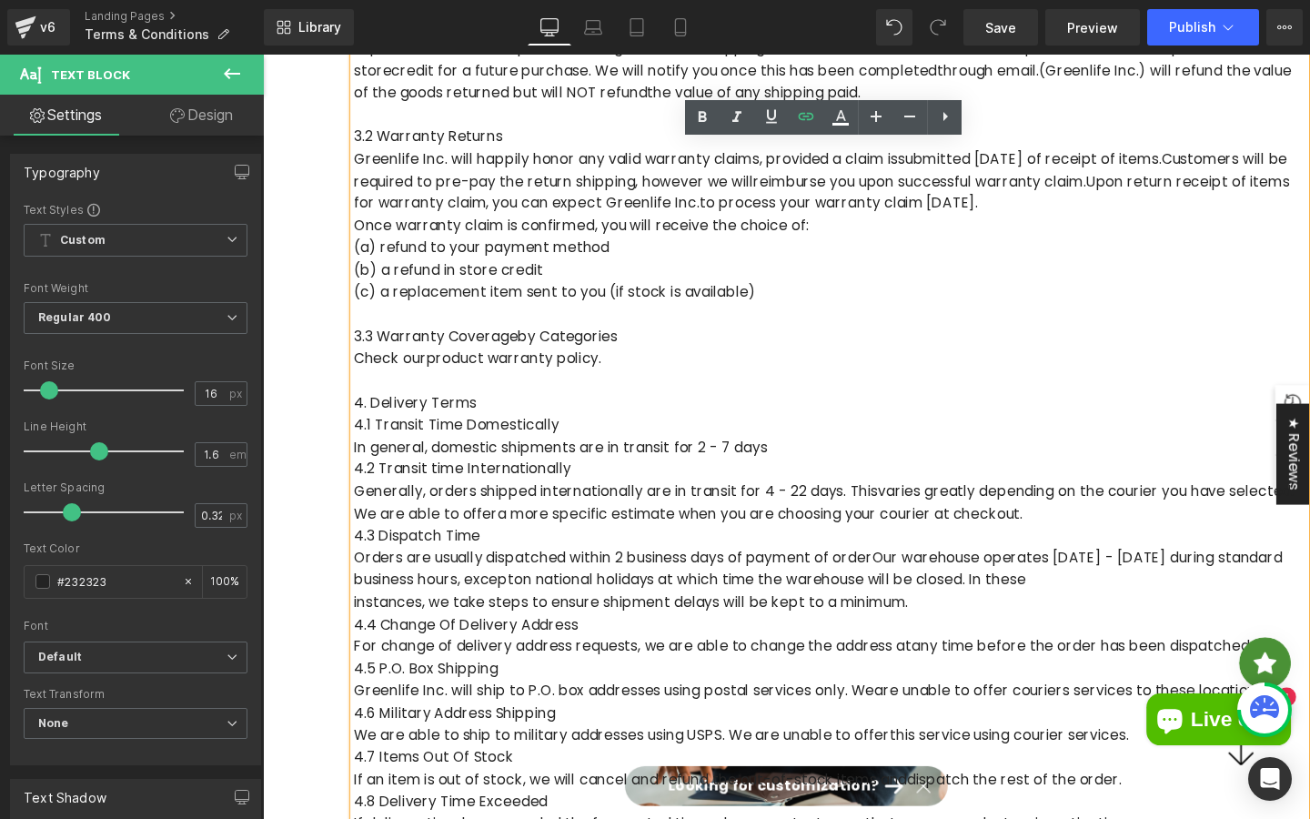
click at [590, 442] on p "4.1 Transit Time Domestically" at bounding box center [859, 444] width 1001 height 24
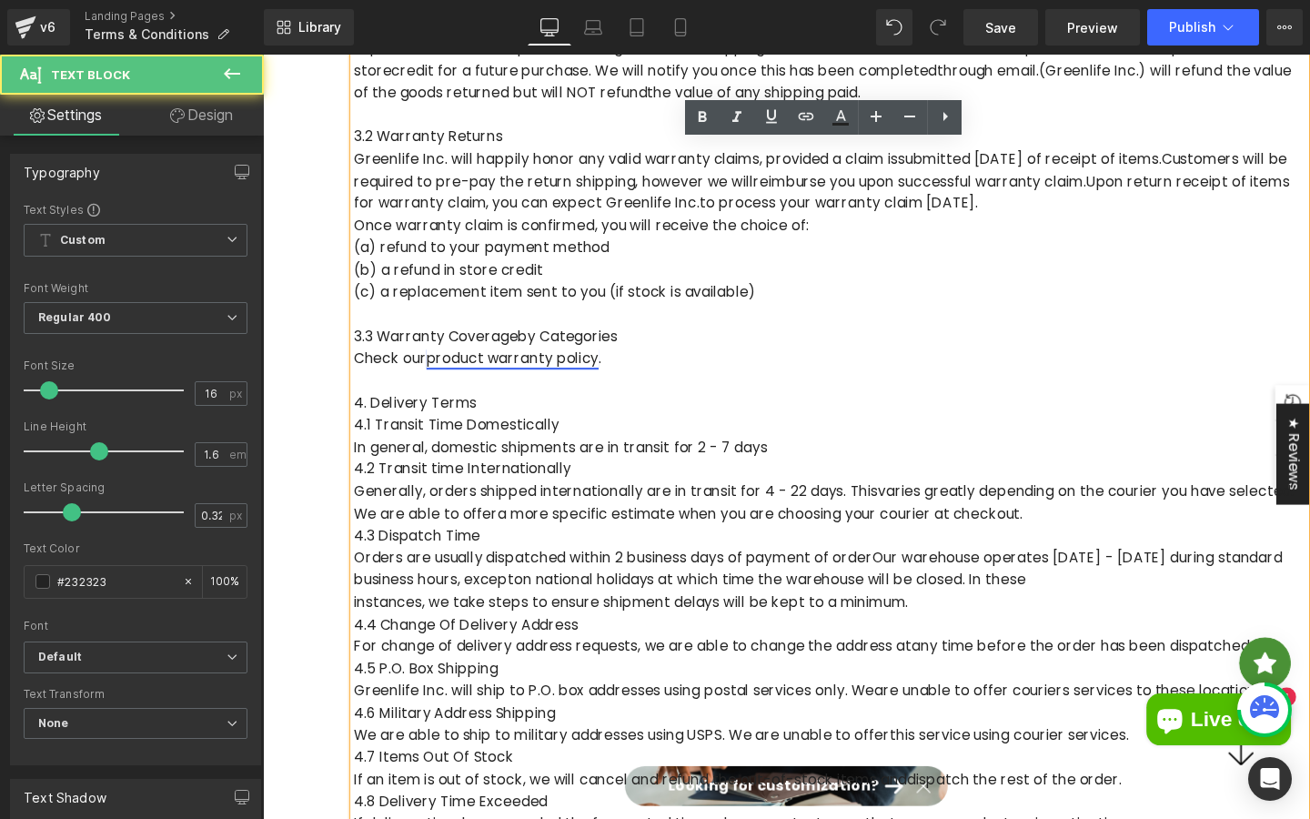
click at [578, 375] on link "product warranty policy" at bounding box center [525, 373] width 181 height 21
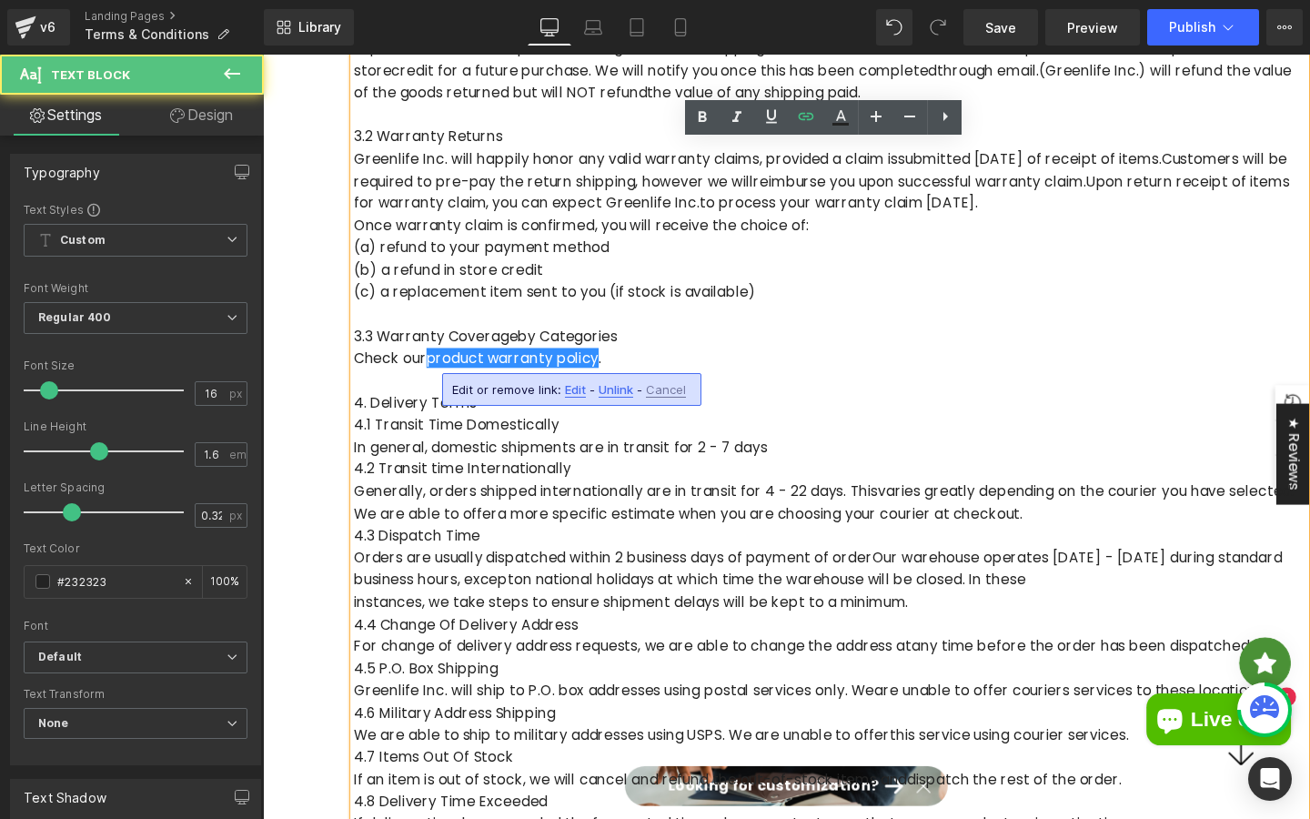
click at [530, 508] on p "Generally, orders shipped internationally are in transit for 4 - 22 days. This …" at bounding box center [859, 525] width 1001 height 46
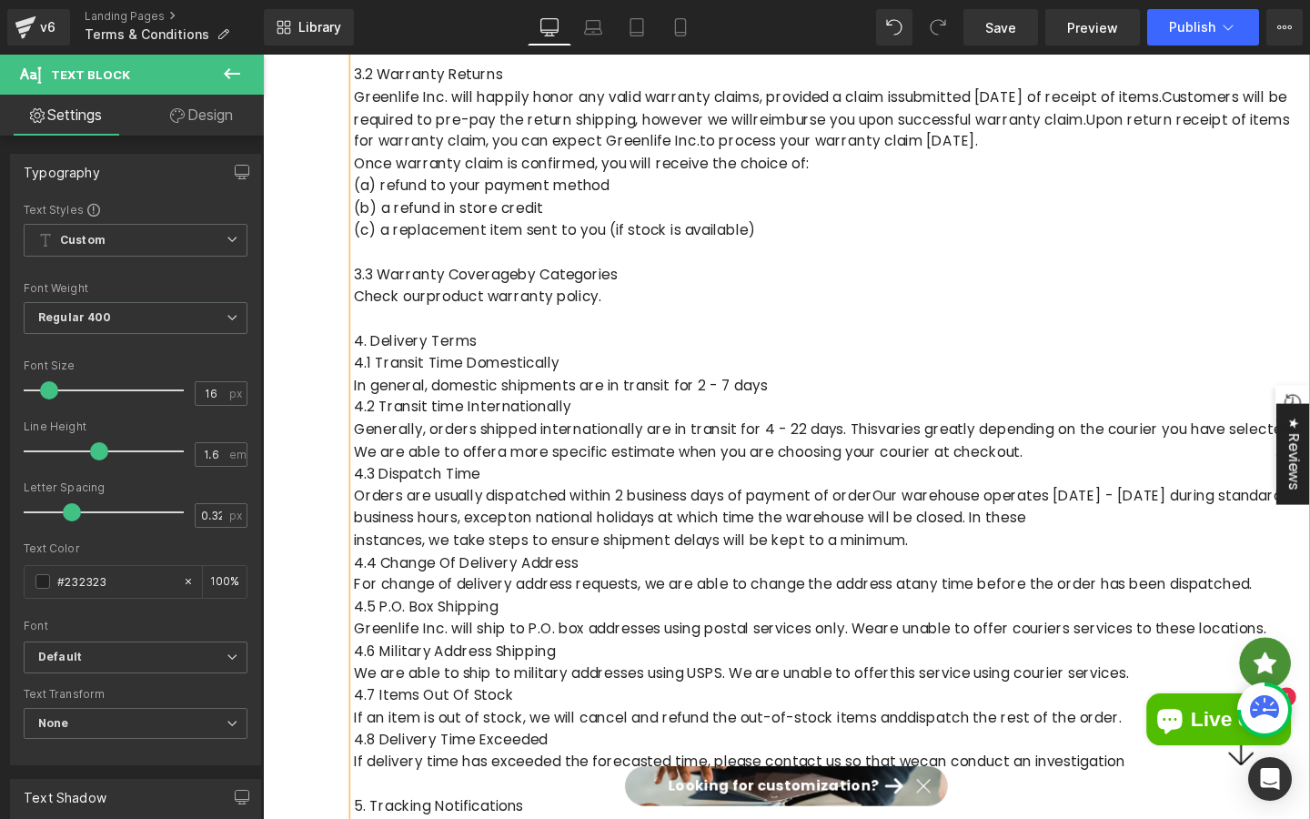
scroll to position [1115, 0]
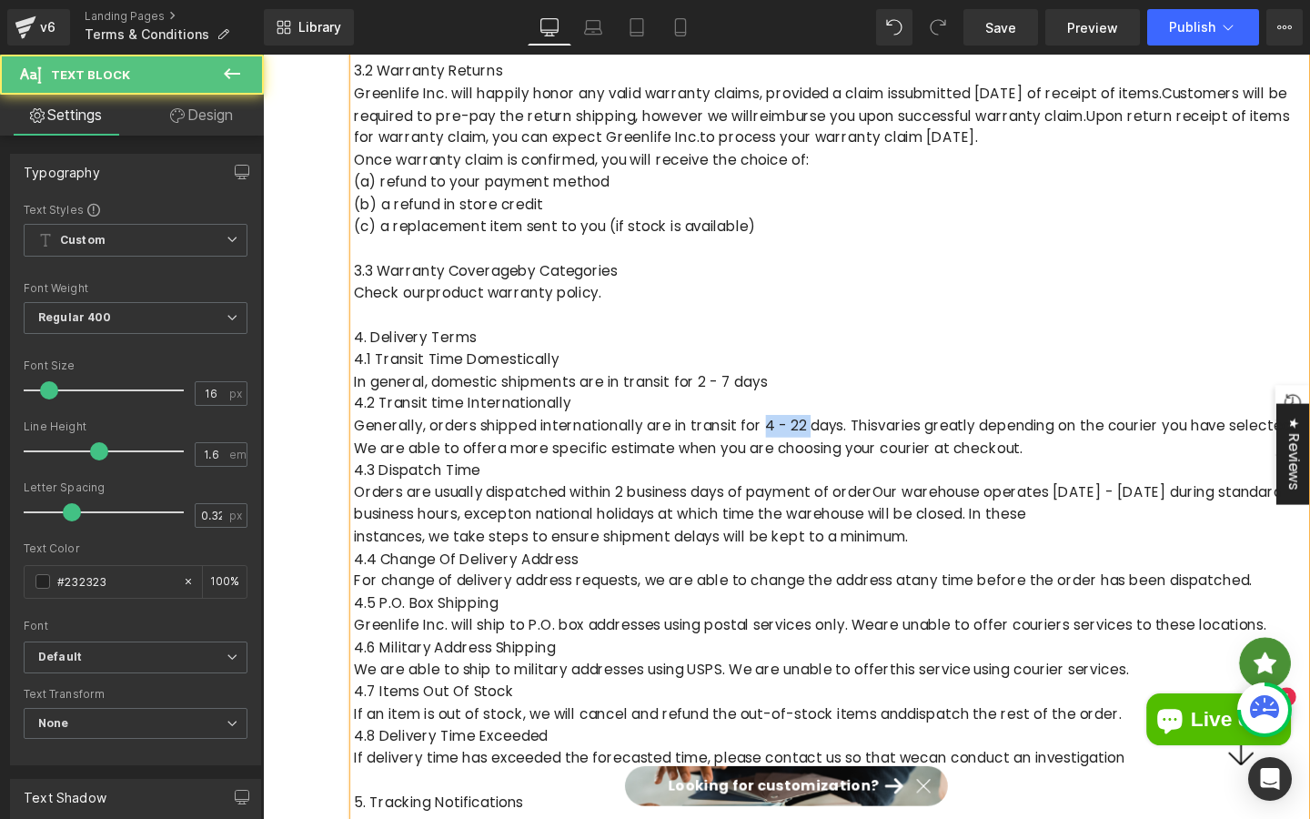
drag, startPoint x: 792, startPoint y: 444, endPoint x: 840, endPoint y: 446, distance: 48.3
click at [840, 446] on p "Generally, orders shipped internationally are in transit for 4 - 22 days. This …" at bounding box center [859, 456] width 1001 height 46
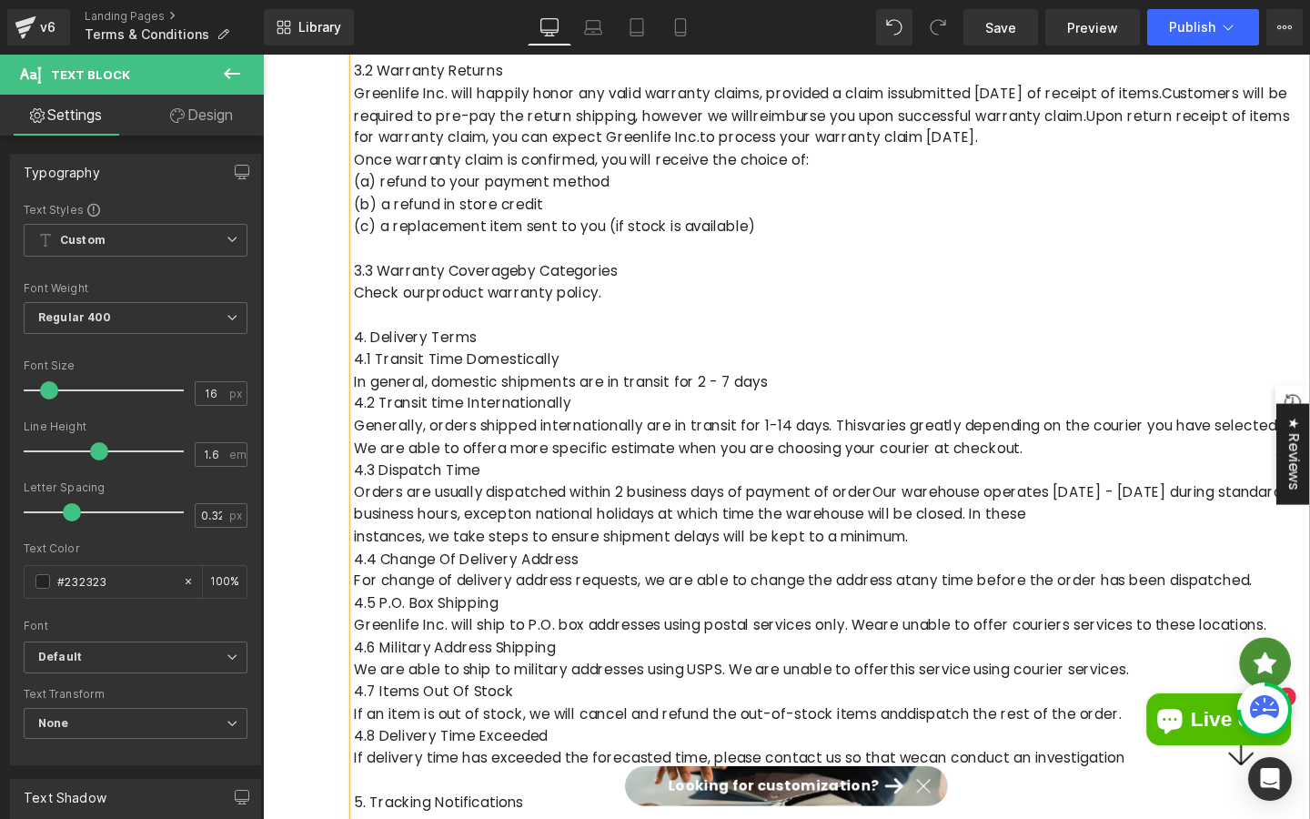
click at [841, 449] on p "Generally, orders shipped internationally are in transit for 1-14 days. This va…" at bounding box center [859, 456] width 1001 height 46
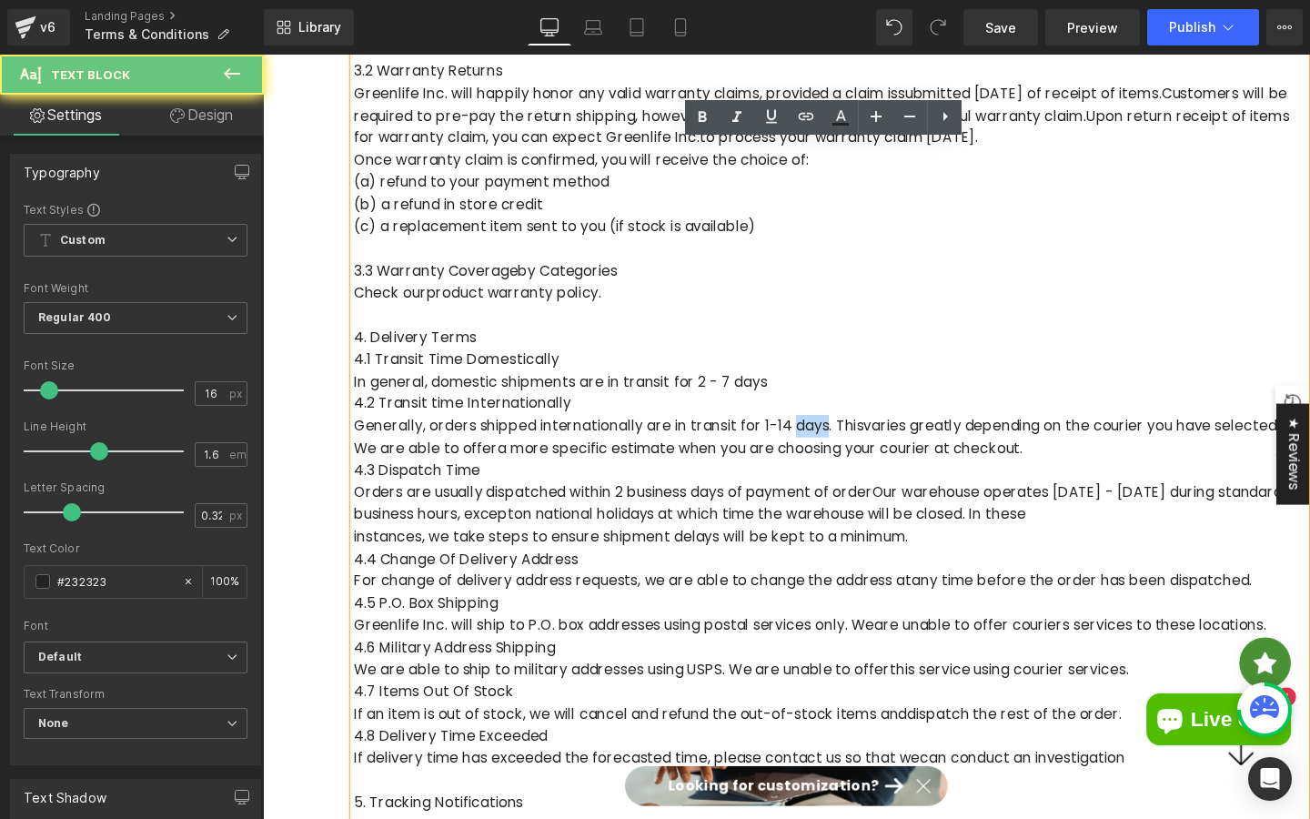
click at [841, 449] on p "Generally, orders shipped internationally are in transit for 1-14 days. This va…" at bounding box center [859, 456] width 1001 height 46
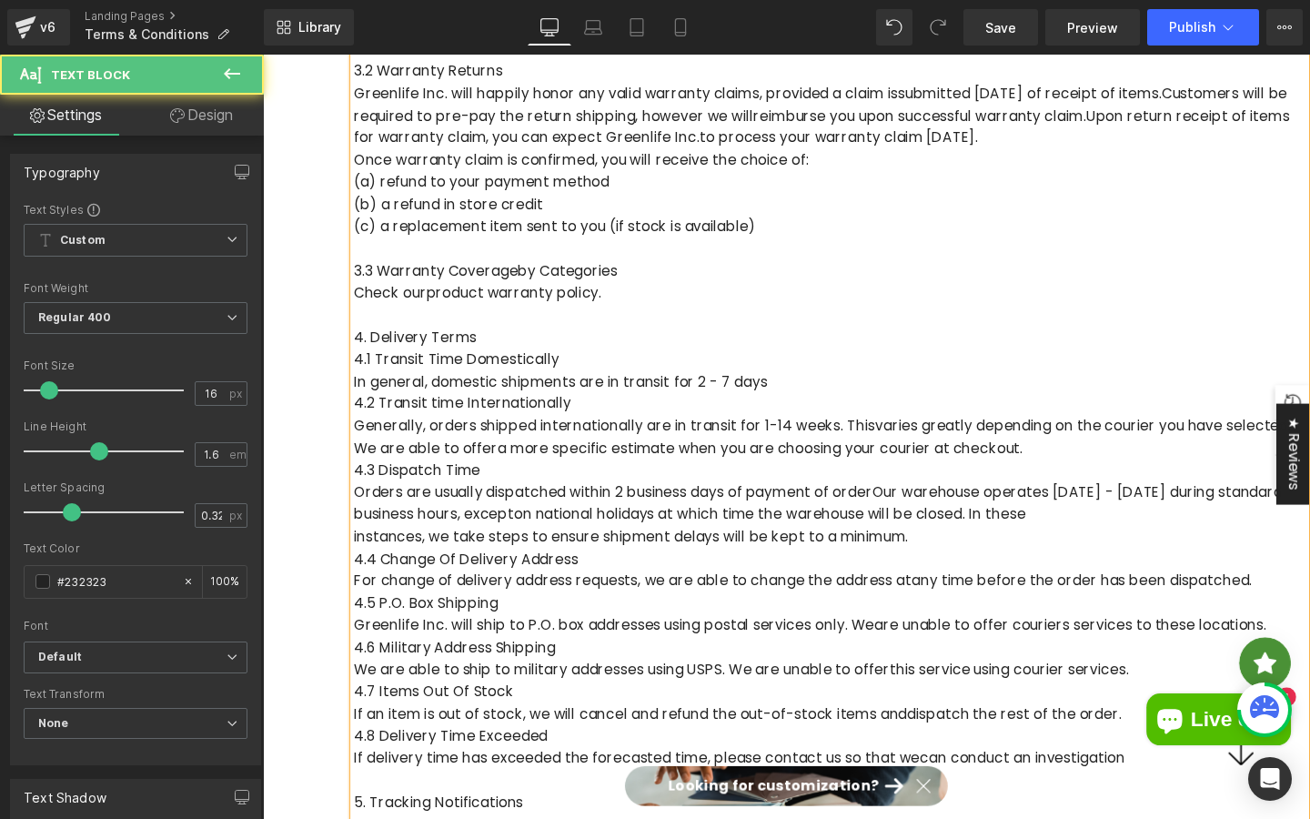
click at [643, 525] on p "Orders are usually dispatched within 2 business days of payment of order Our wa…" at bounding box center [859, 526] width 1001 height 46
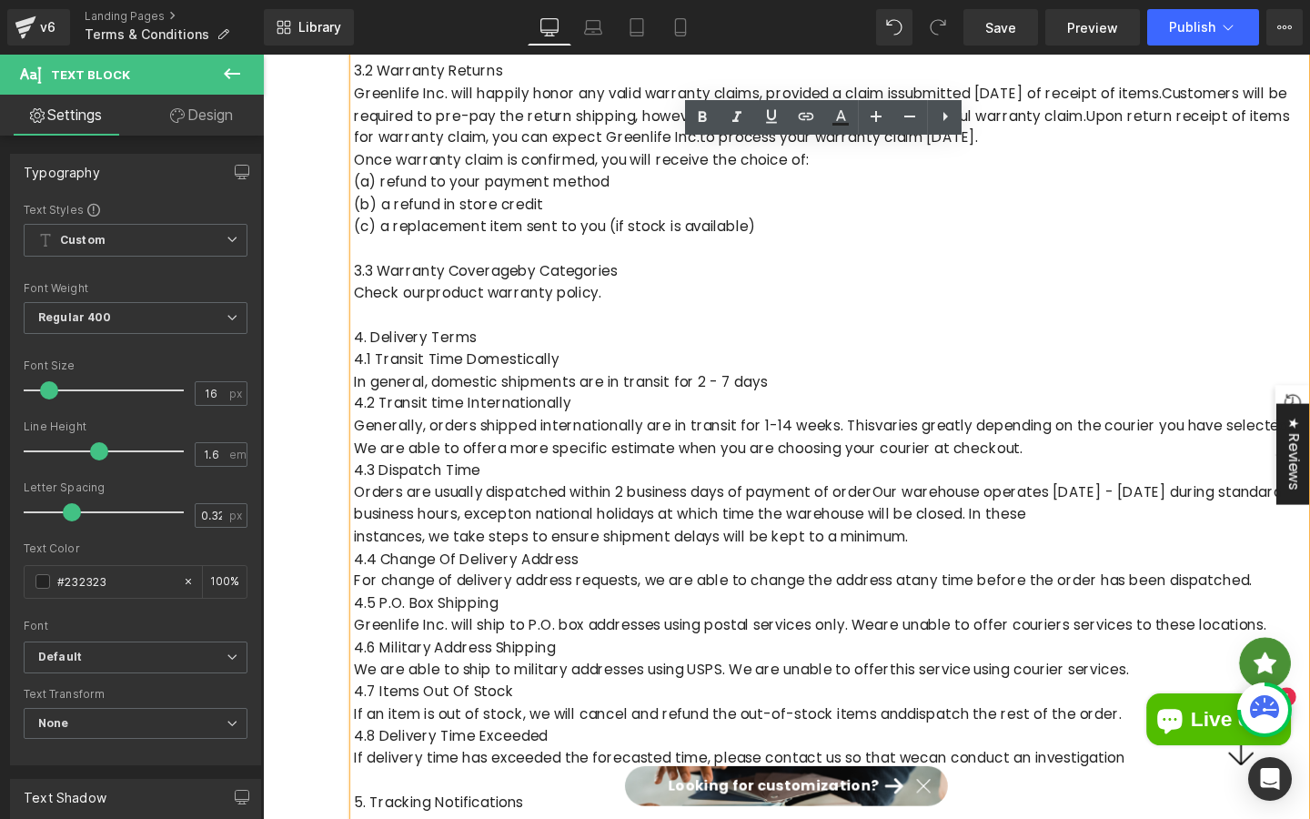
click at [794, 443] on p "Generally, orders shipped internationally are in transit for 1-14 weeks. This v…" at bounding box center [859, 456] width 1001 height 46
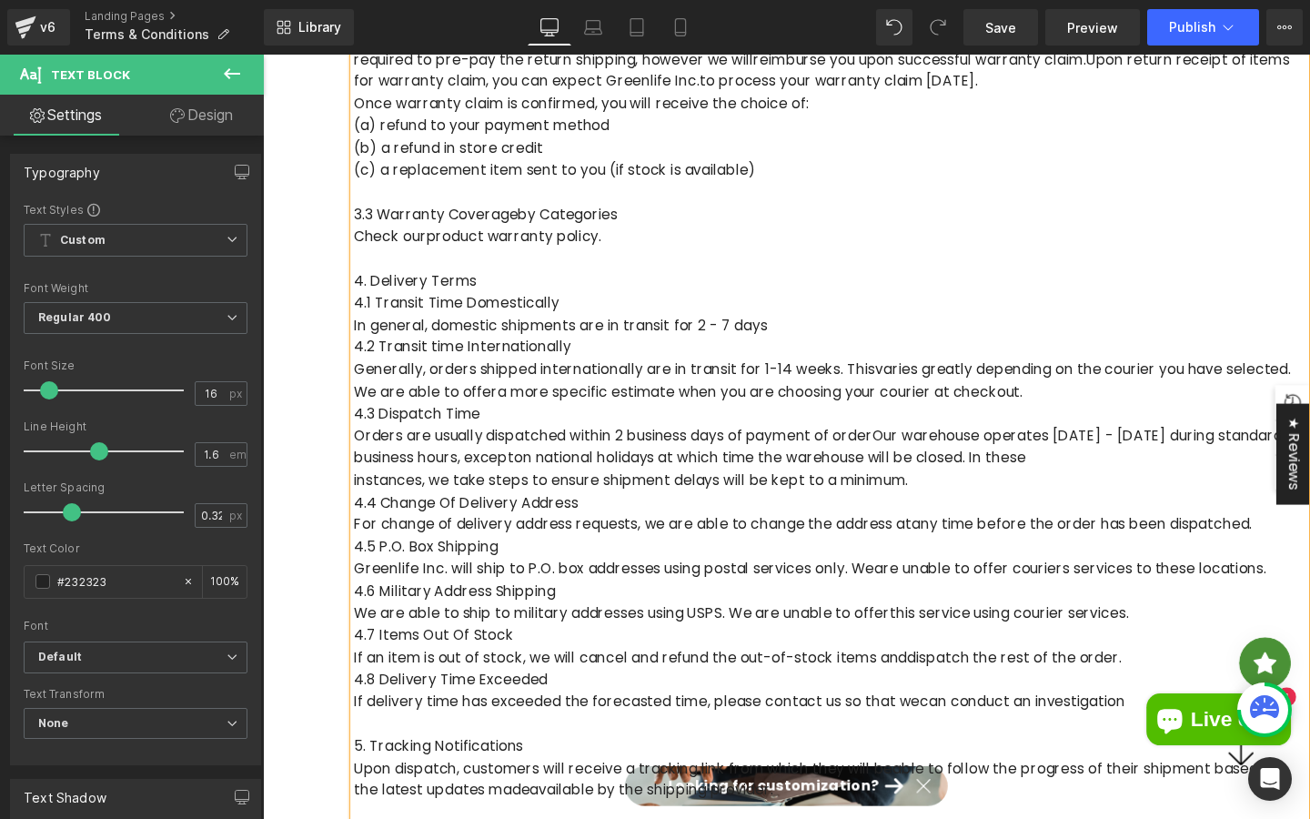
scroll to position [1180, 0]
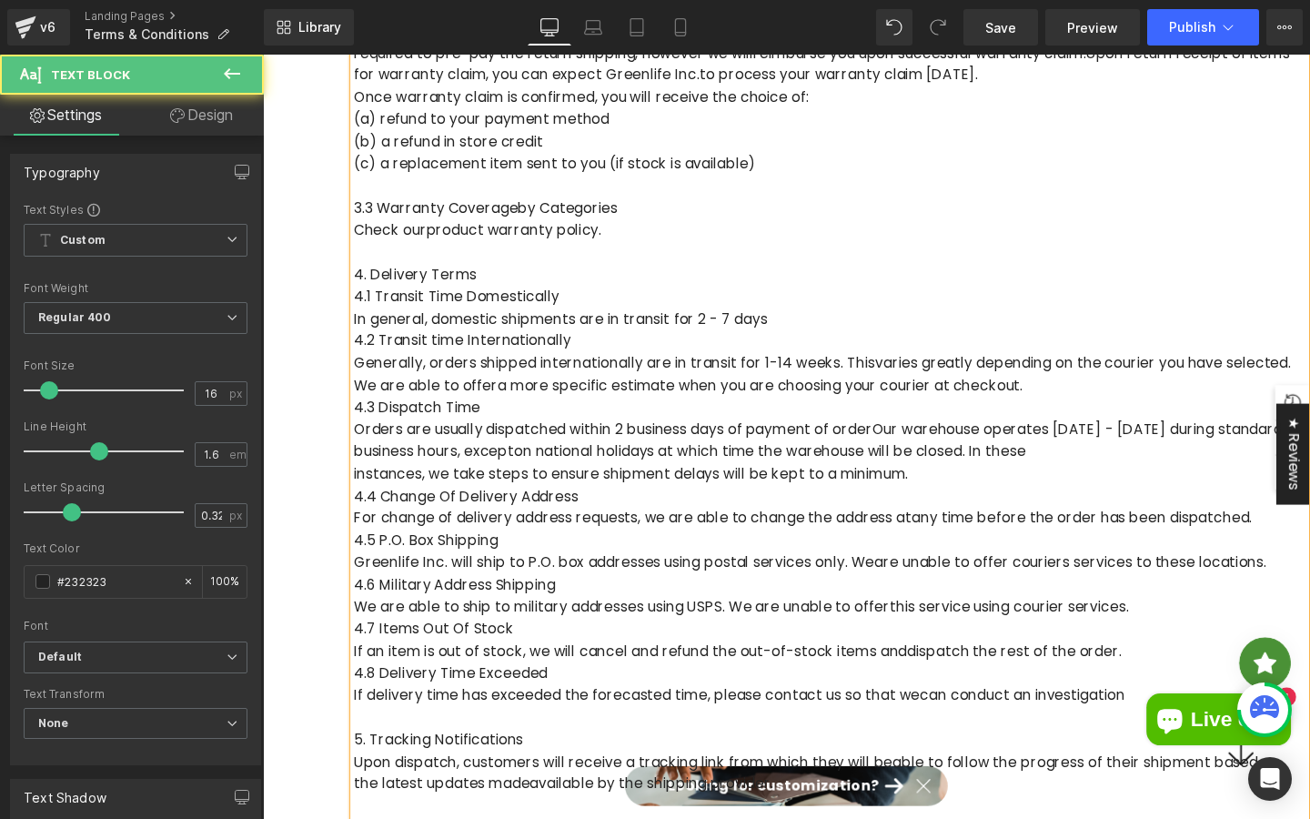
click at [643, 459] on p "Orders are usually dispatched within 2 business days of payment of order Our wa…" at bounding box center [859, 461] width 1001 height 46
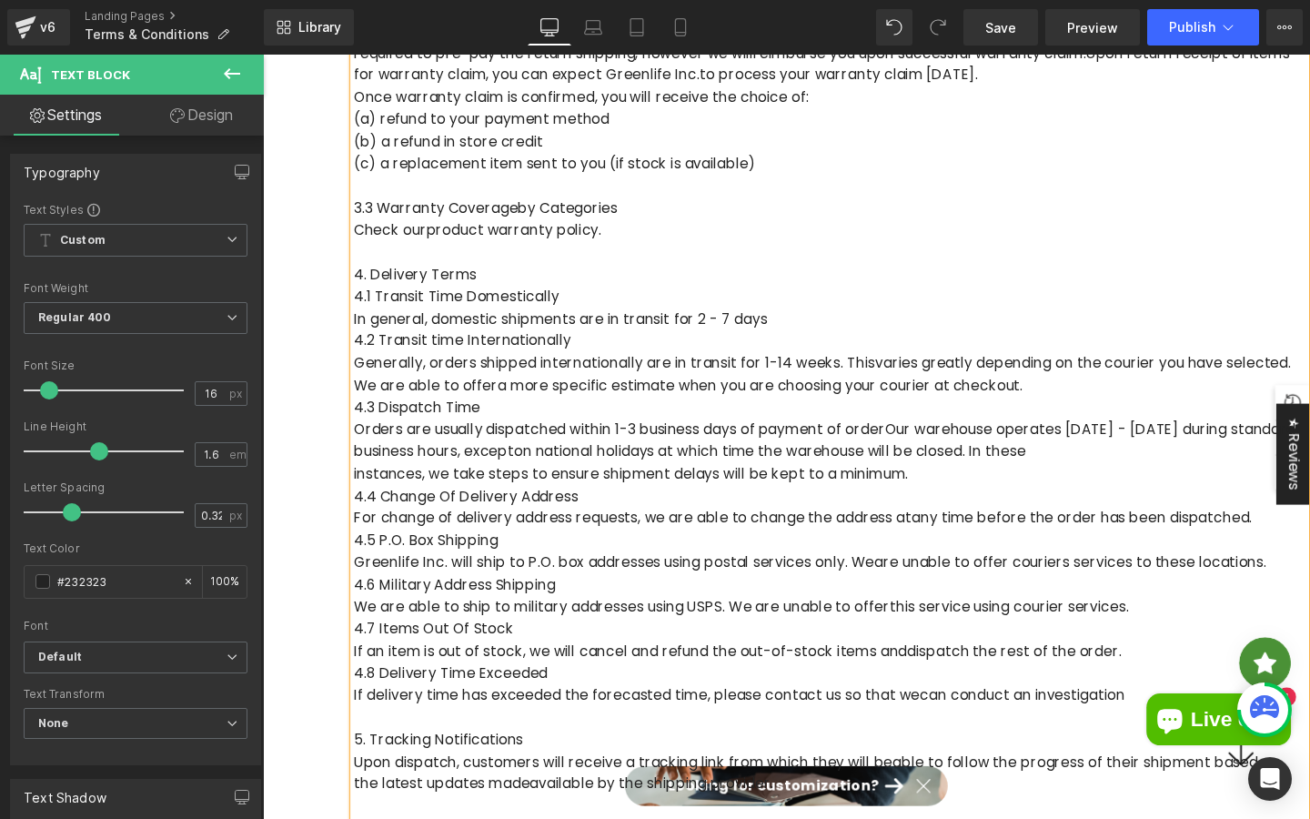
click at [652, 450] on p "Orders are usually dispatched within 1-3 business days of payment of order Our …" at bounding box center [859, 461] width 1001 height 46
click at [915, 452] on p "Orders are usually dispatched within 3 business days of payment of order Our wa…" at bounding box center [859, 461] width 1001 height 46
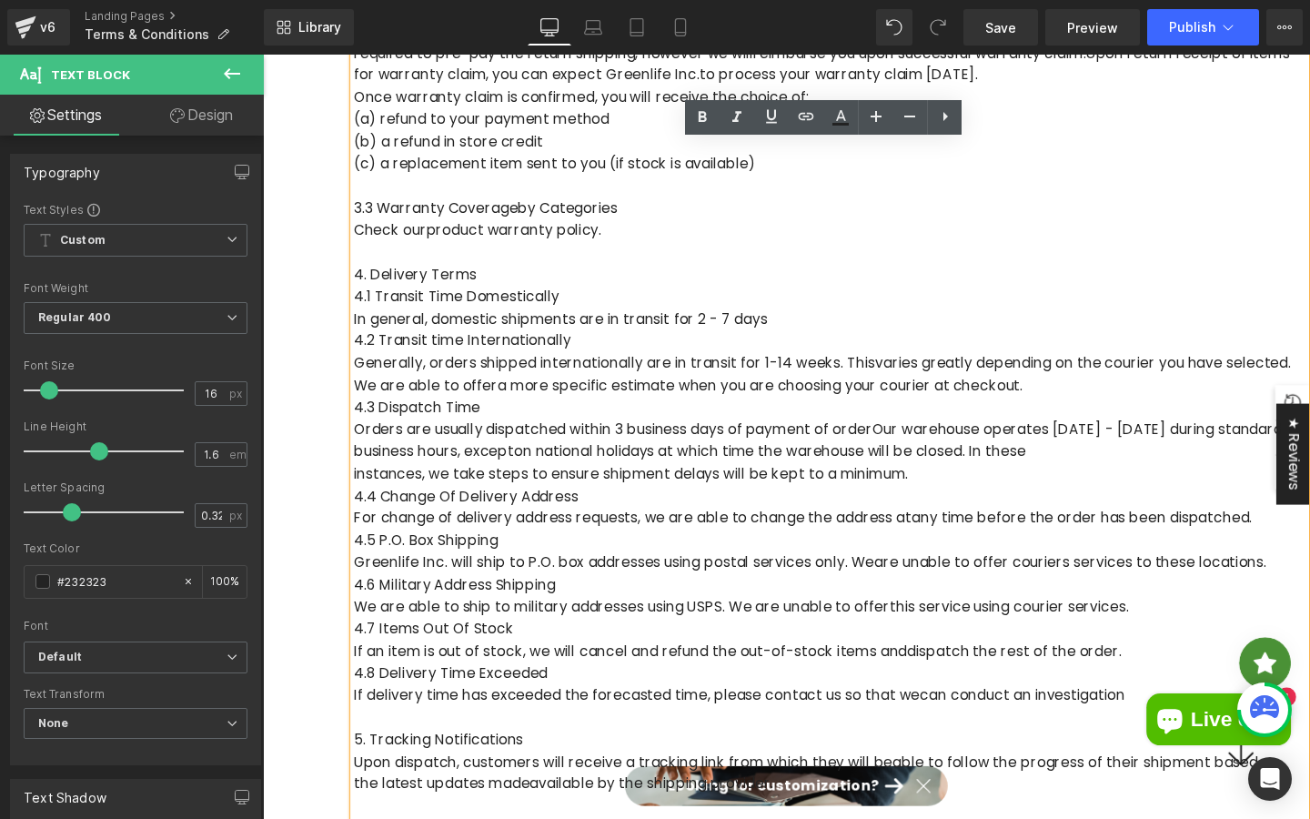
drag, startPoint x: 771, startPoint y: 454, endPoint x: 921, endPoint y: 450, distance: 150.2
click at [922, 450] on p "Orders are usually dispatched within 3 business days of payment of order Our wa…" at bounding box center [859, 461] width 1001 height 46
click at [918, 450] on span "Our warehouse operates [DATE] - [DATE] during standard business hours, except" at bounding box center [847, 461] width 976 height 45
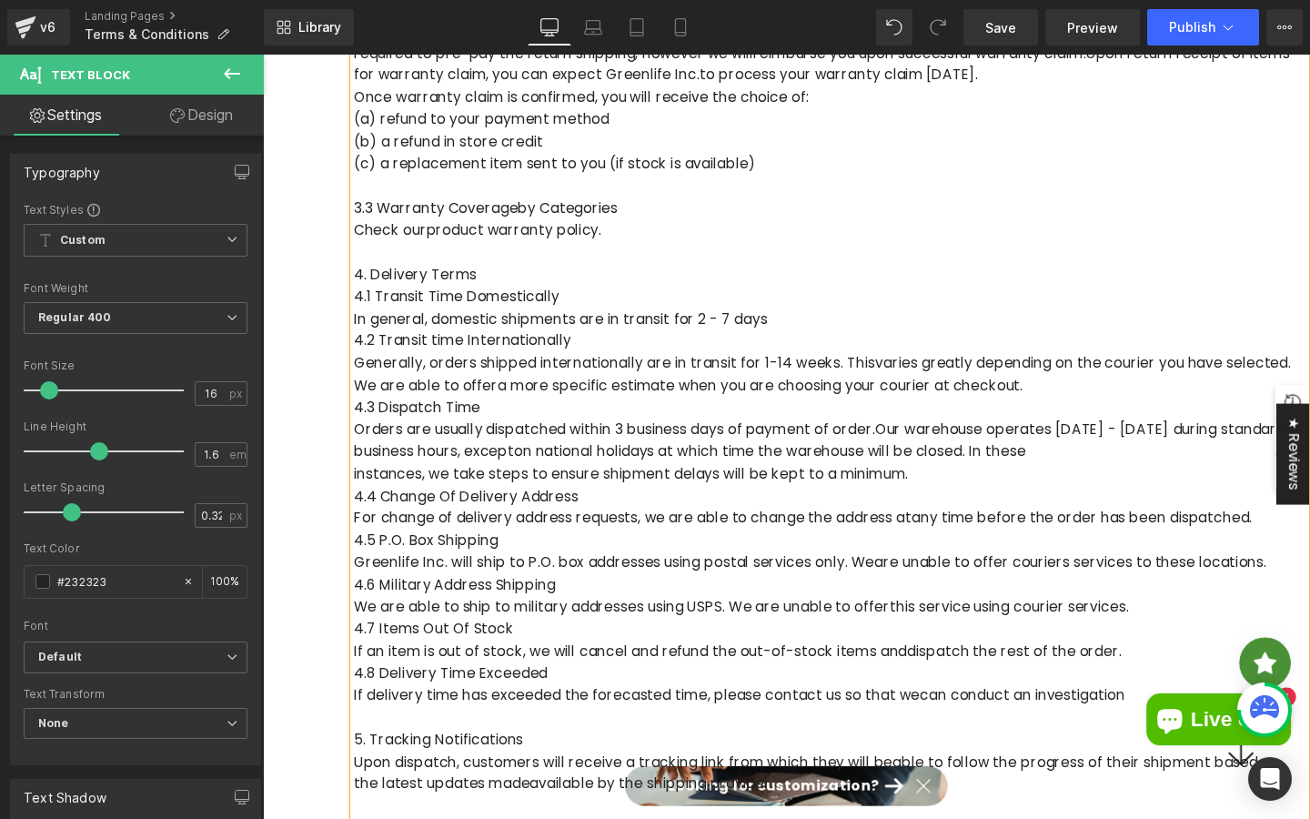
click at [913, 457] on p "Orders are usually dispatched within 3 business days of payment of order. Our w…" at bounding box center [859, 461] width 1001 height 46
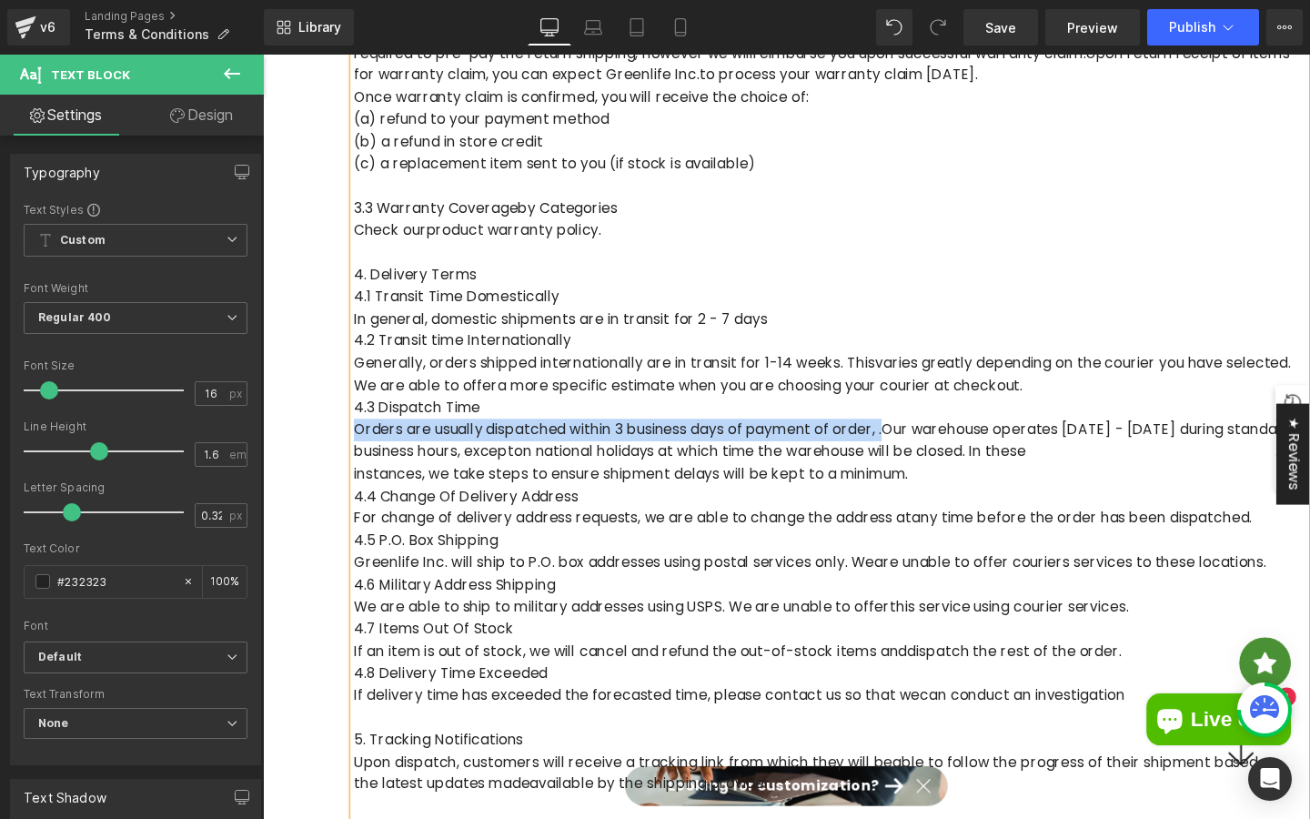
drag, startPoint x: 925, startPoint y: 450, endPoint x: 353, endPoint y: 454, distance: 571.5
click at [353, 454] on div "Greenlife Inc. ("we" and "us") is the operator of ([URL][DOMAIN_NAME]) ("Websit…" at bounding box center [814, 569] width 1092 height 2180
copy p "Orders are usually dispatched within 3 business days of payment of order, ."
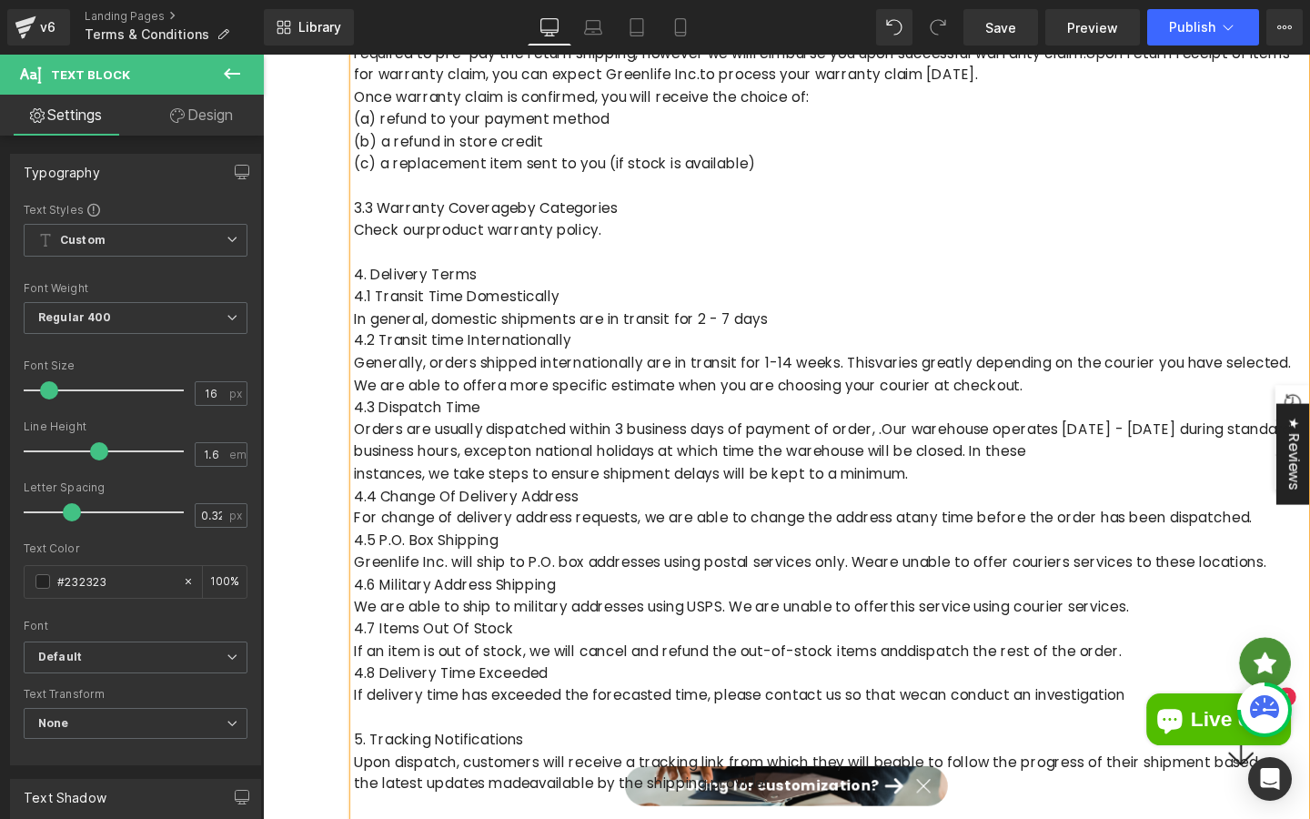
click at [922, 460] on p "Orders are usually dispatched within 3 business days of payment of order, . Our…" at bounding box center [859, 461] width 1001 height 46
click at [897, 551] on p "For change of delivery address requests, we are able to change the address at a…" at bounding box center [859, 543] width 1001 height 24
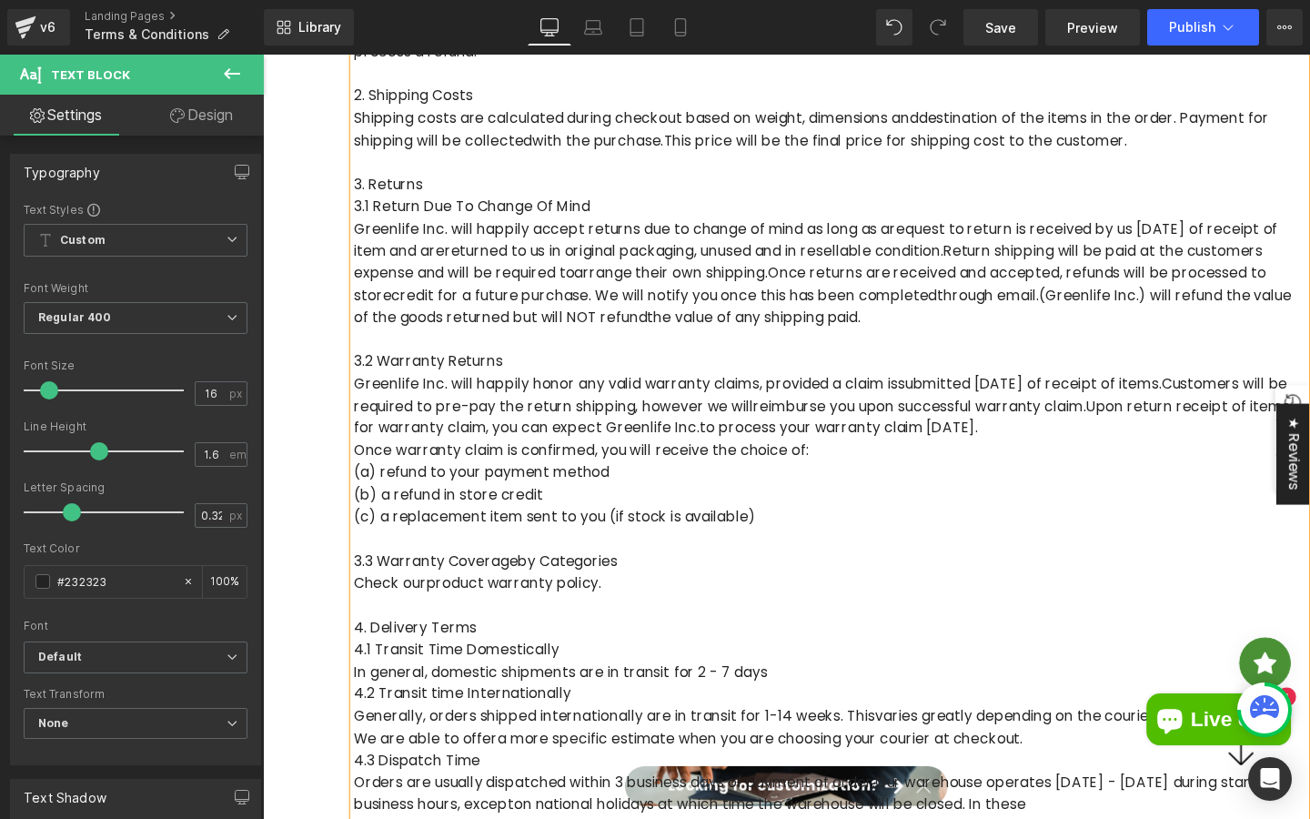
scroll to position [490, 0]
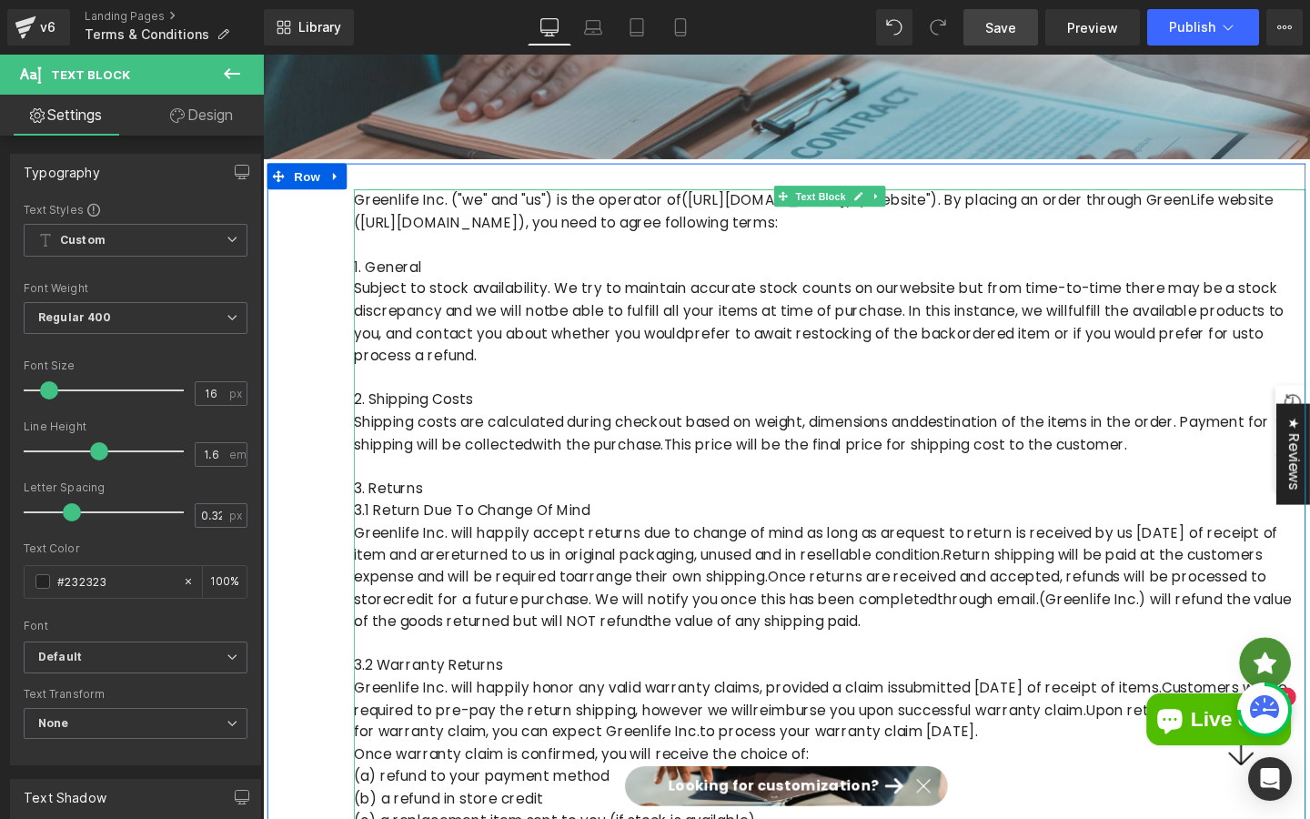
click at [1001, 32] on span "Save" at bounding box center [1001, 27] width 31 height 19
click at [906, 403] on p at bounding box center [859, 395] width 1001 height 24
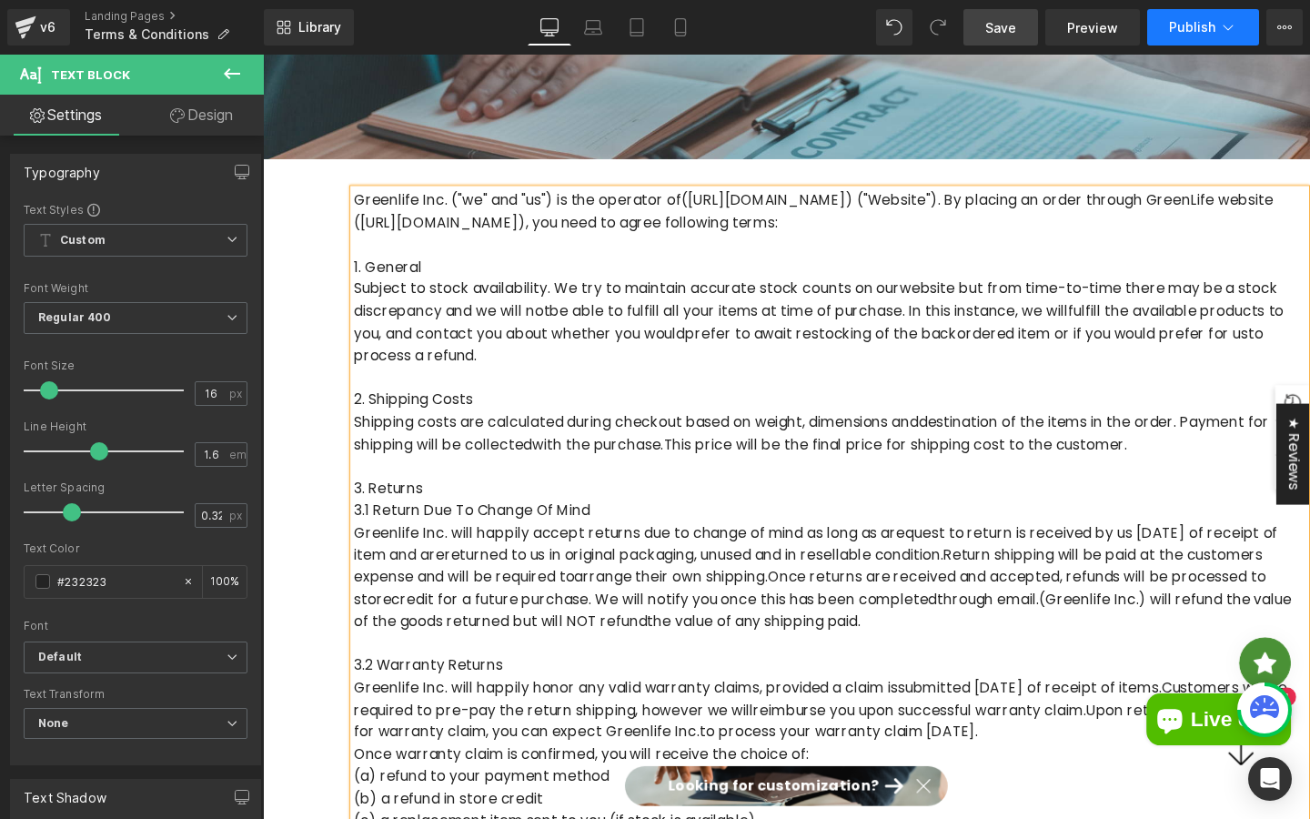
click at [1174, 29] on span "Publish" at bounding box center [1192, 27] width 46 height 15
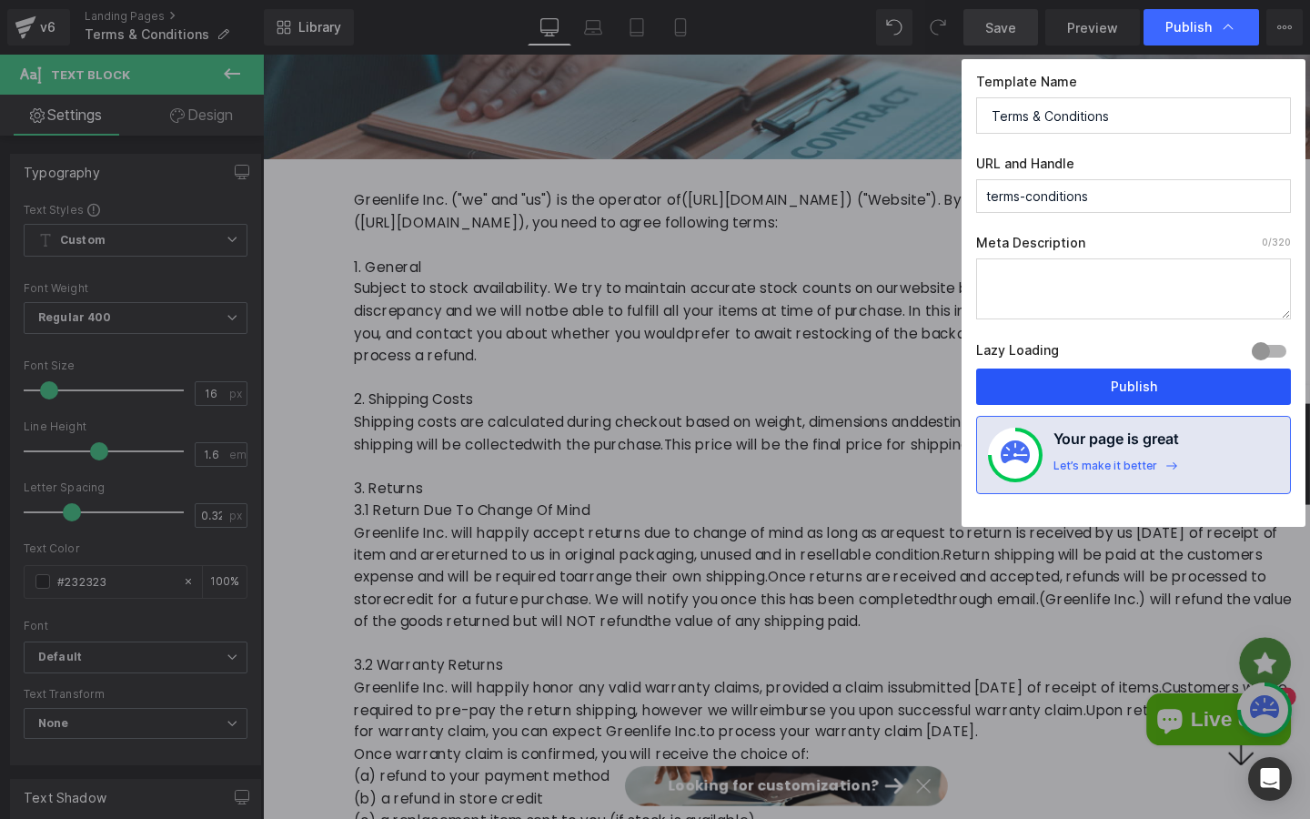
click at [1112, 389] on button "Publish" at bounding box center [1133, 387] width 315 height 36
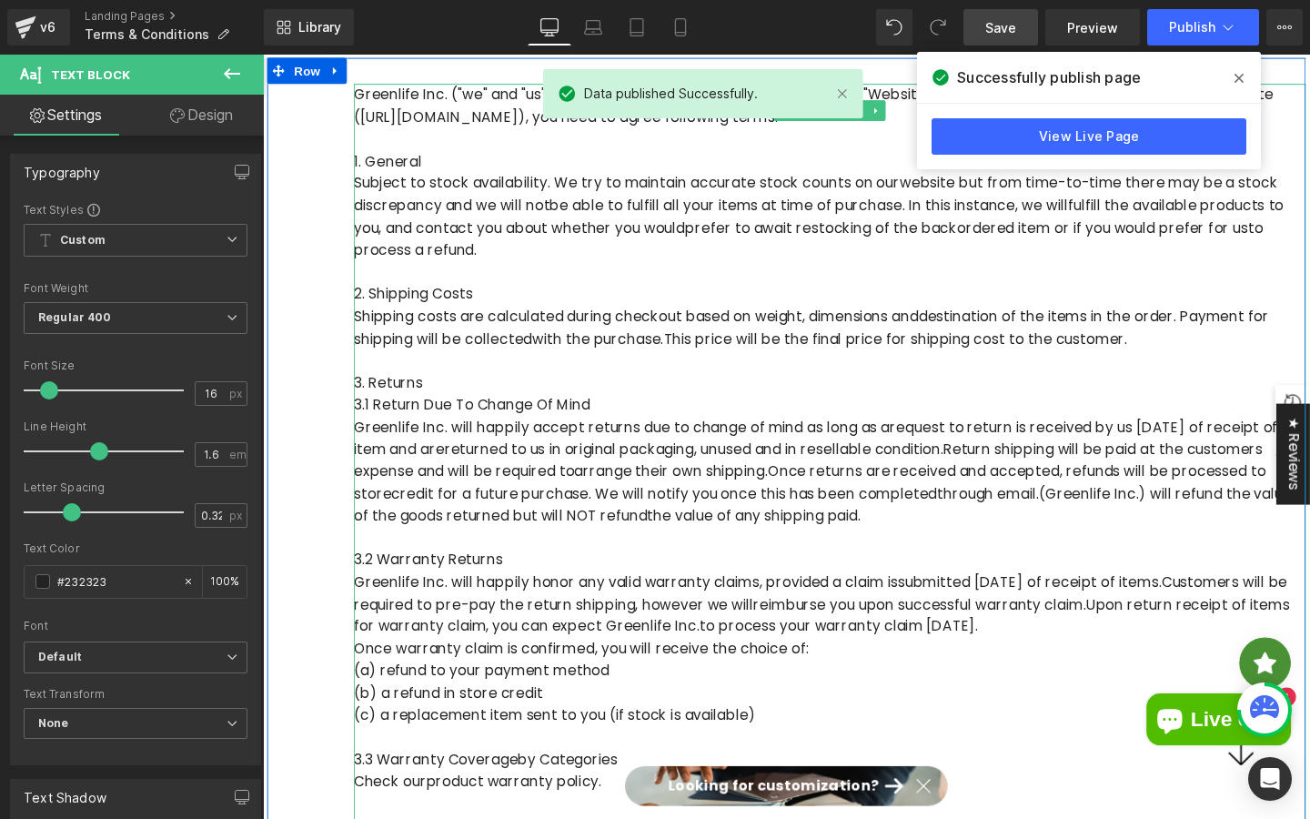
scroll to position [1010, 0]
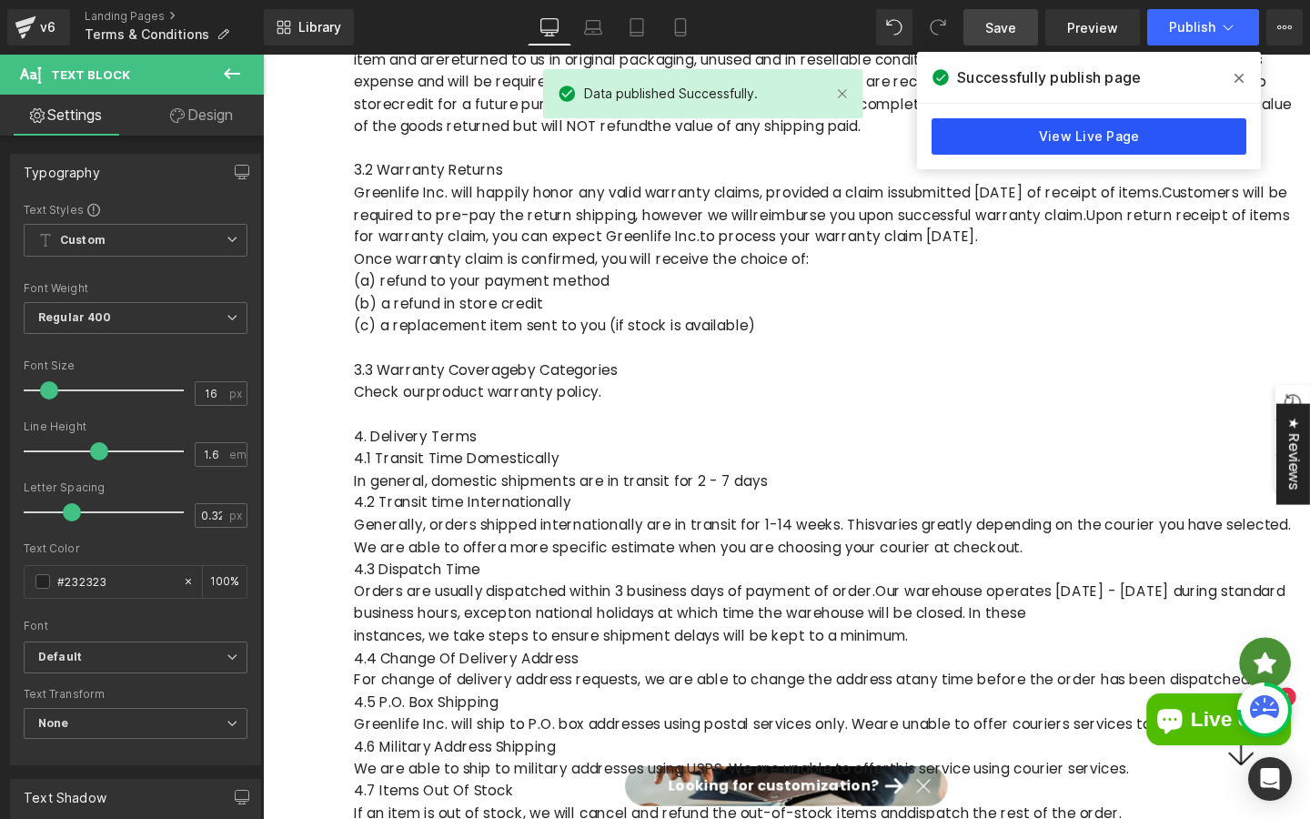
click at [1111, 147] on link "View Live Page" at bounding box center [1089, 136] width 315 height 36
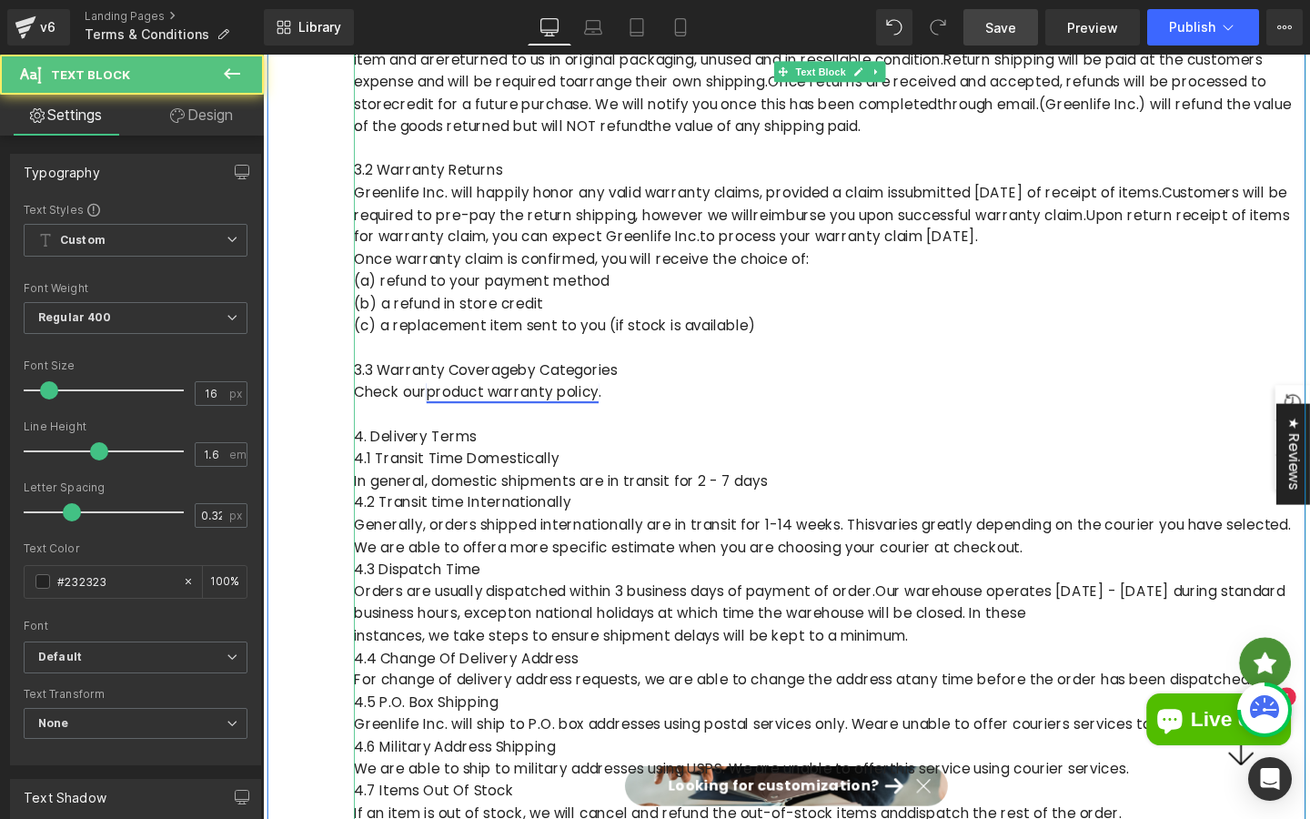
click at [450, 413] on link "product warranty policy" at bounding box center [525, 409] width 181 height 21
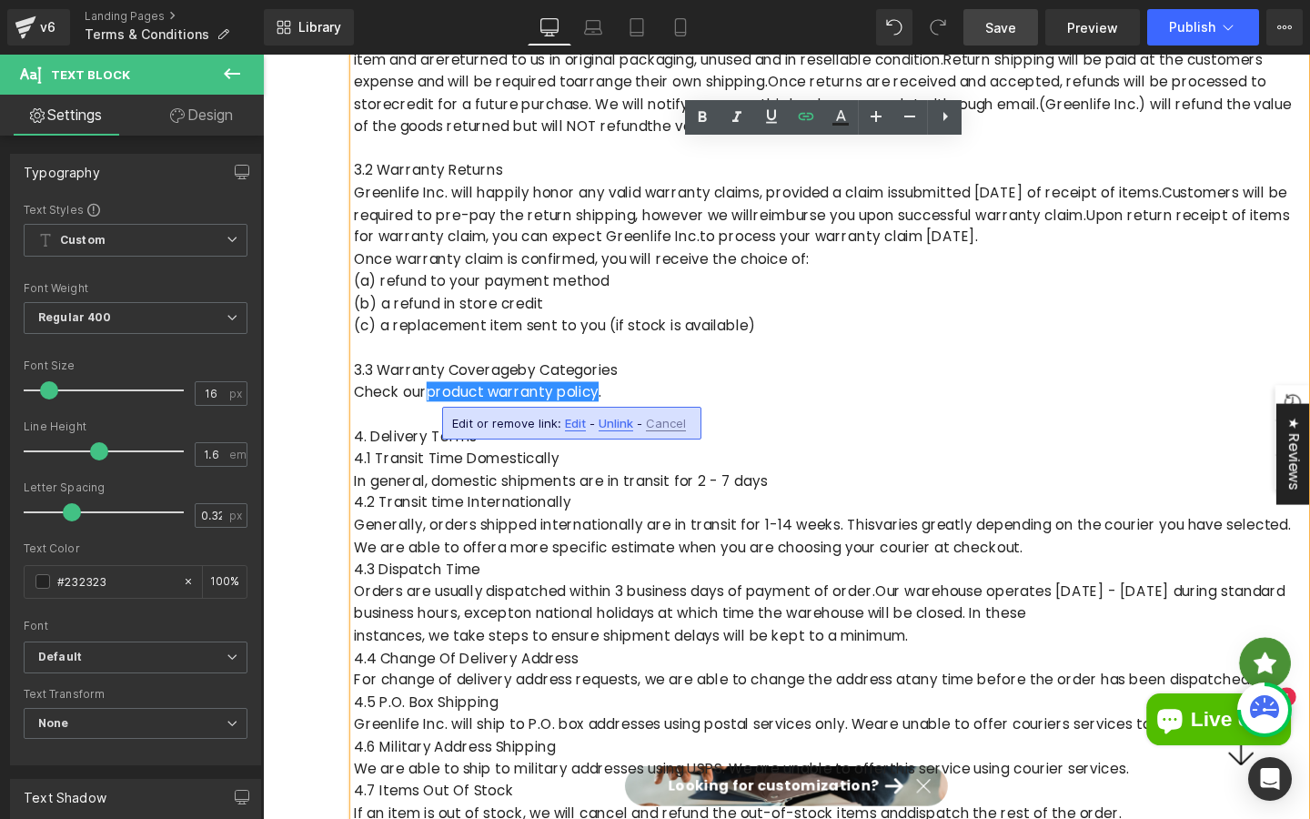
click at [428, 409] on p "Check our product warranty policy ." at bounding box center [859, 410] width 1001 height 24
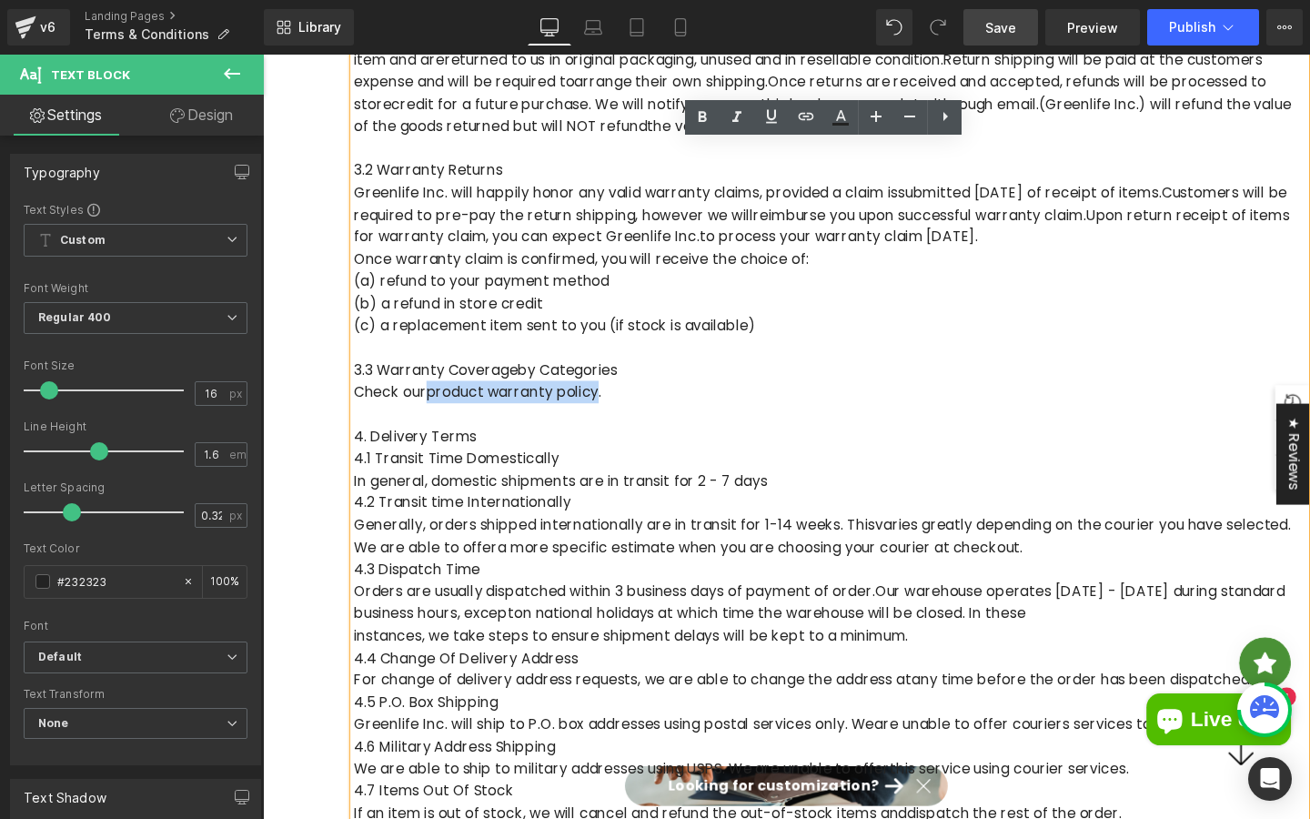
drag, startPoint x: 441, startPoint y: 411, endPoint x: 621, endPoint y: 413, distance: 179.3
click at [621, 413] on p "Check our product warranty policy ." at bounding box center [859, 410] width 1001 height 24
click at [771, 126] on icon at bounding box center [772, 117] width 22 height 22
click at [844, 116] on icon at bounding box center [841, 115] width 10 height 11
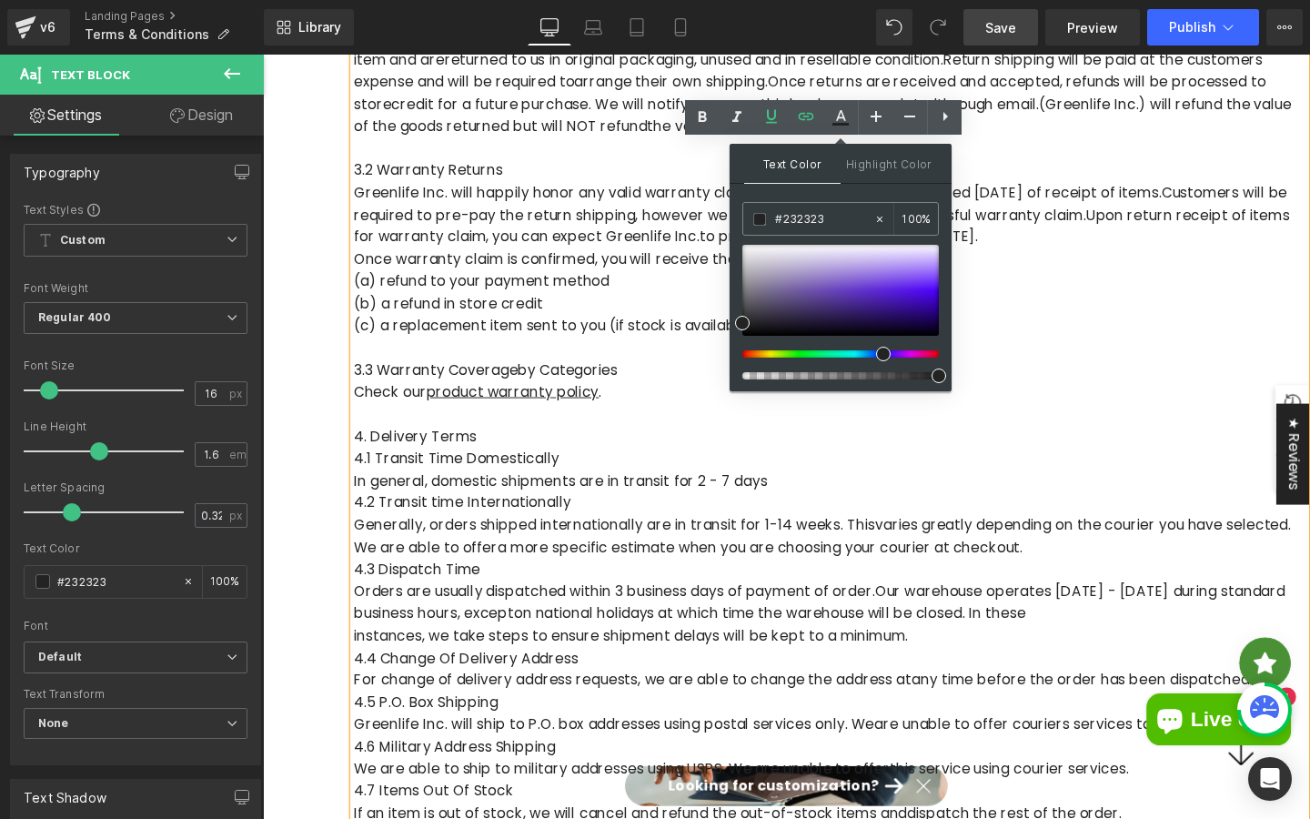
click at [876, 351] on div at bounding box center [833, 353] width 197 height 7
click at [871, 298] on div at bounding box center [841, 290] width 197 height 91
click at [864, 345] on div at bounding box center [841, 312] width 197 height 135
click at [864, 353] on div at bounding box center [833, 353] width 197 height 7
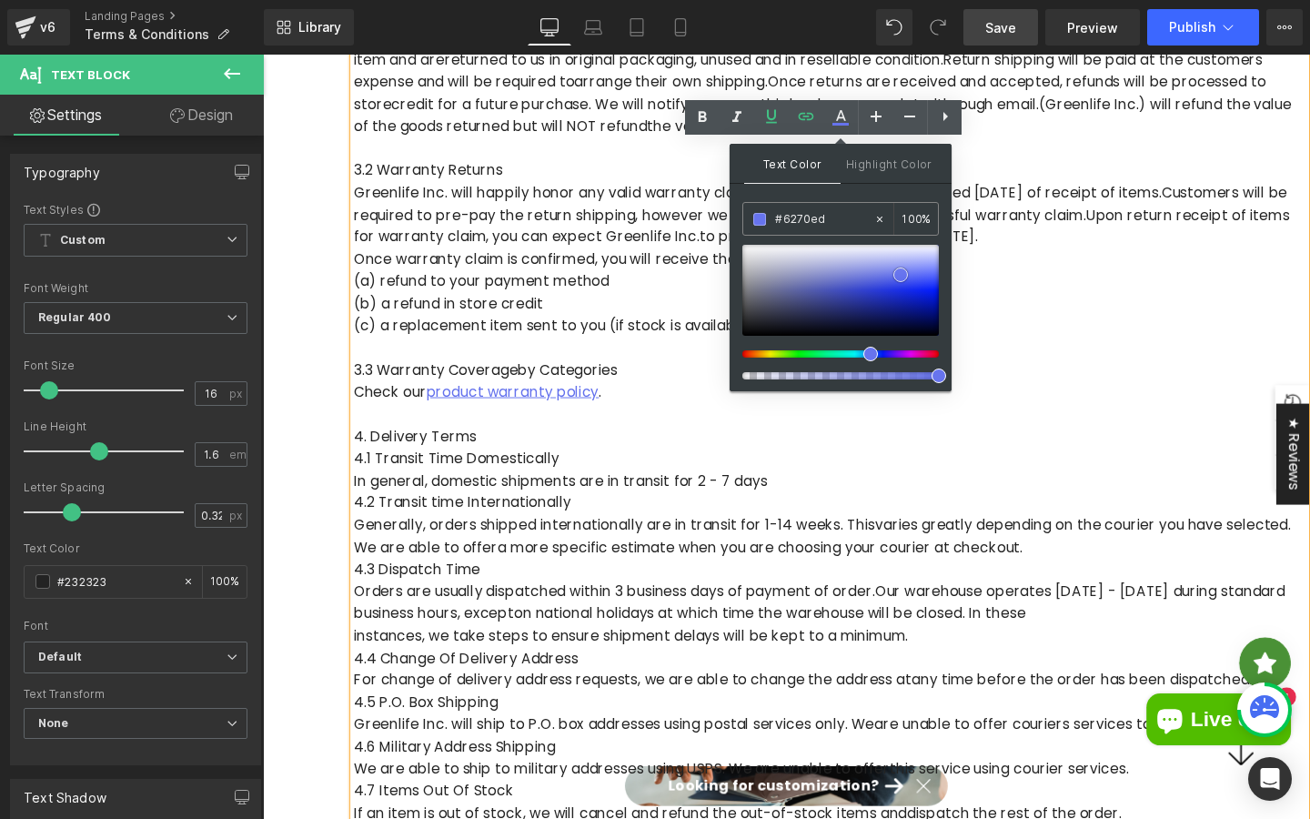
drag, startPoint x: 866, startPoint y: 272, endPoint x: 898, endPoint y: 276, distance: 32.1
click at [902, 276] on div at bounding box center [841, 290] width 197 height 91
click at [855, 363] on div at bounding box center [841, 312] width 197 height 135
click at [861, 356] on div at bounding box center [833, 353] width 197 height 7
click at [861, 357] on div at bounding box center [833, 353] width 197 height 7
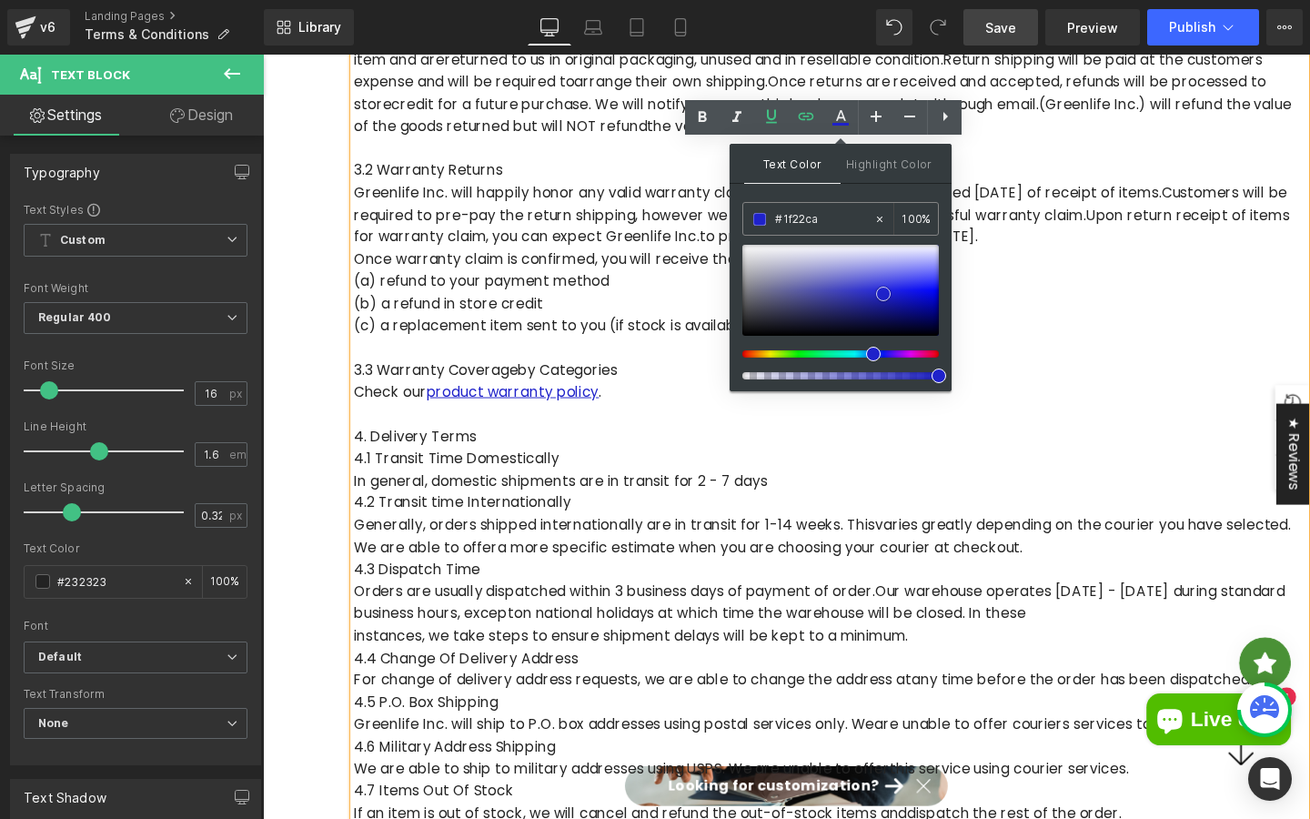
type input "#2224c8"
drag, startPoint x: 899, startPoint y: 276, endPoint x: 880, endPoint y: 294, distance: 26.4
click at [880, 294] on span at bounding box center [882, 294] width 15 height 15
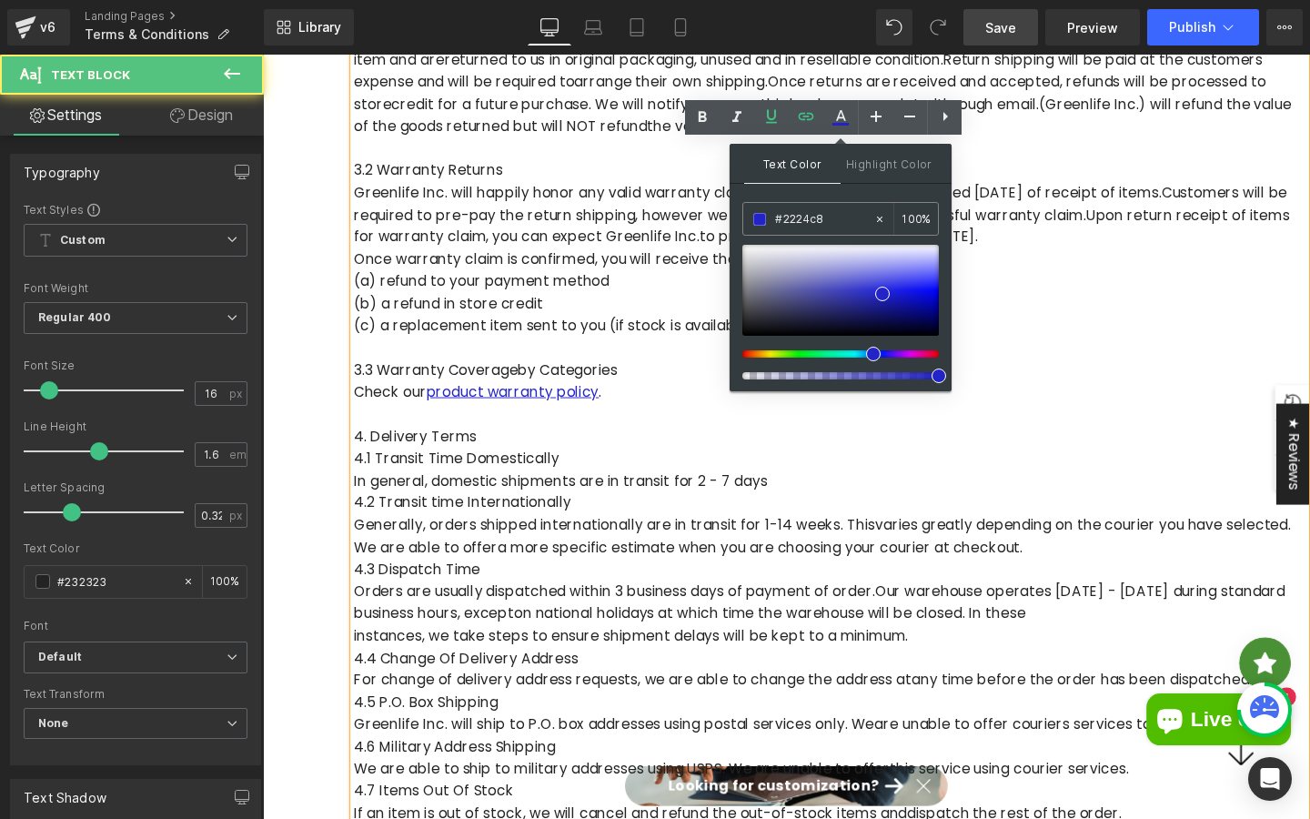
click at [870, 434] on p at bounding box center [859, 433] width 1001 height 24
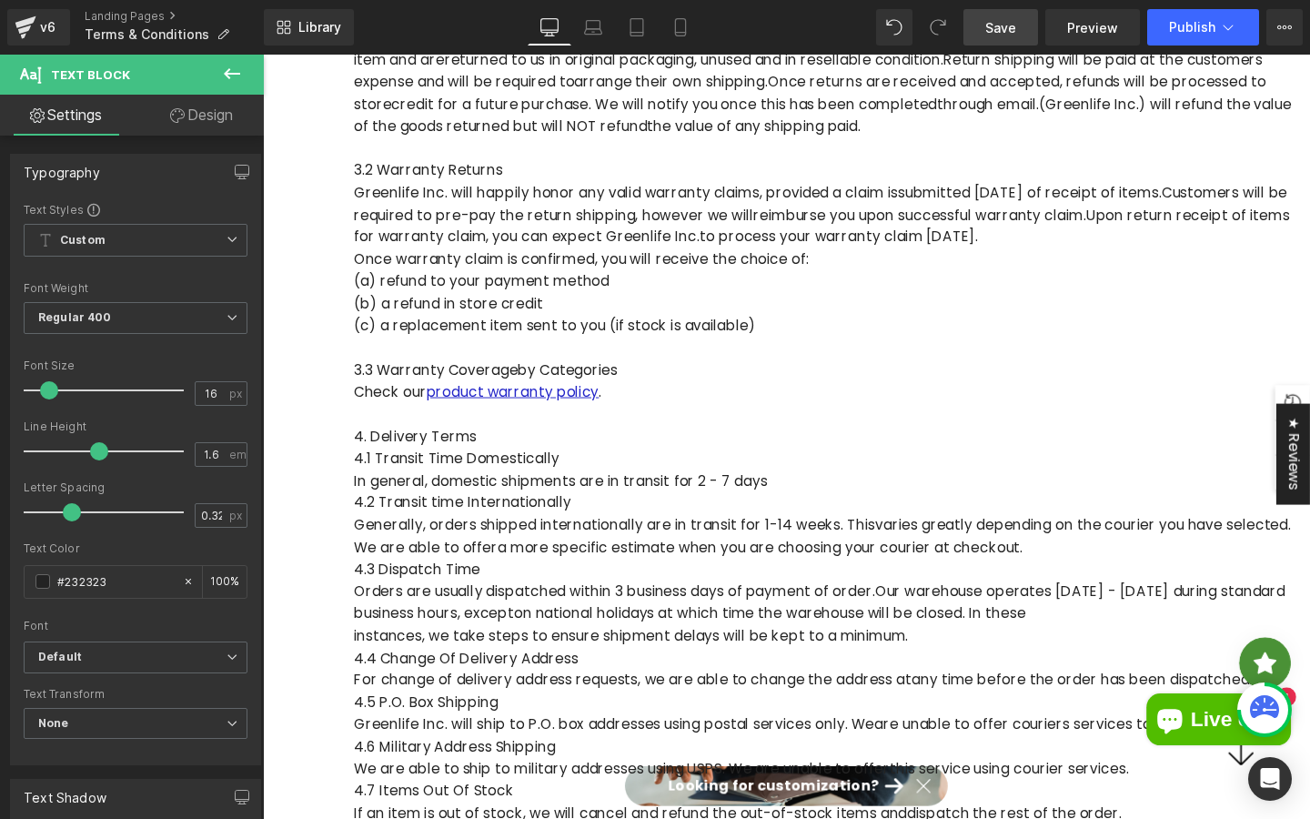
click at [1026, 30] on link "Save" at bounding box center [1001, 27] width 75 height 36
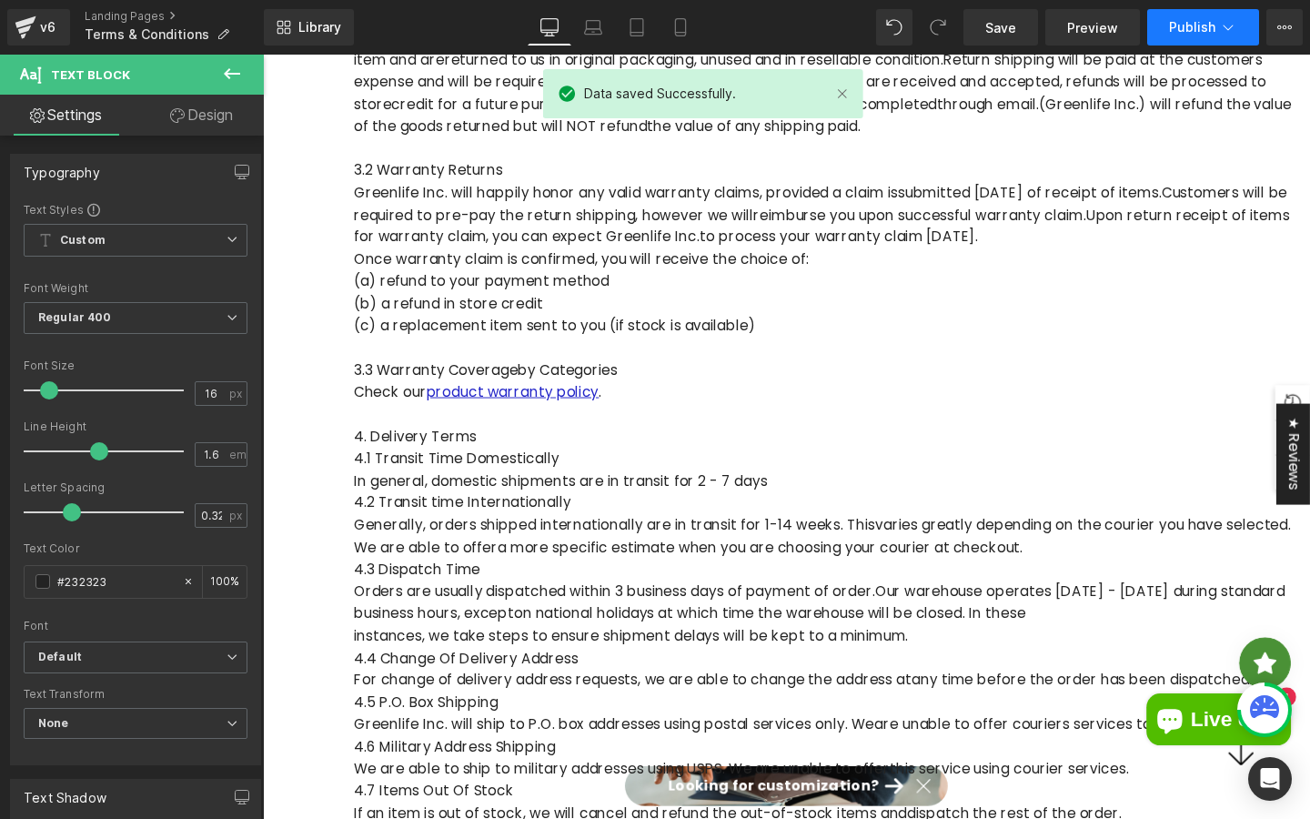
click at [1179, 35] on button "Publish" at bounding box center [1204, 27] width 112 height 36
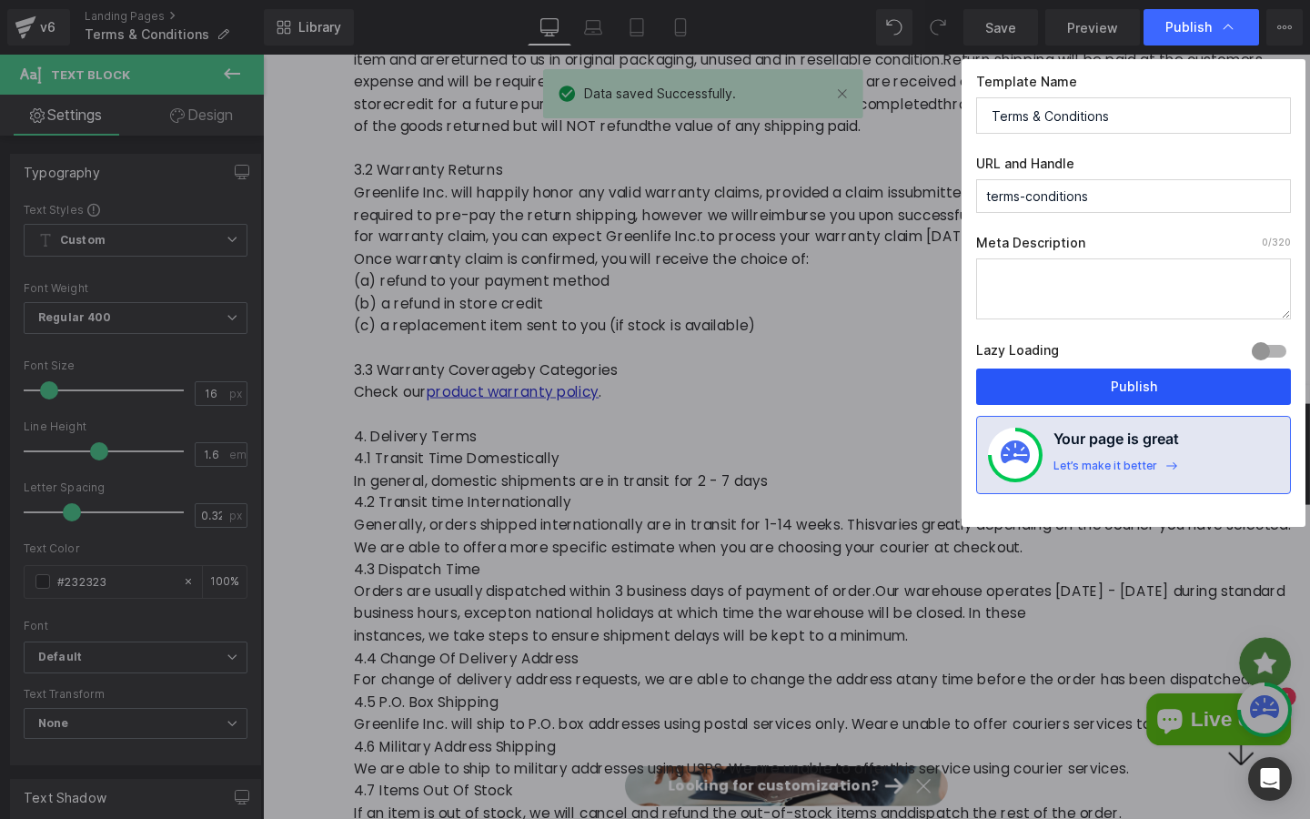
click at [1098, 385] on button "Publish" at bounding box center [1133, 387] width 315 height 36
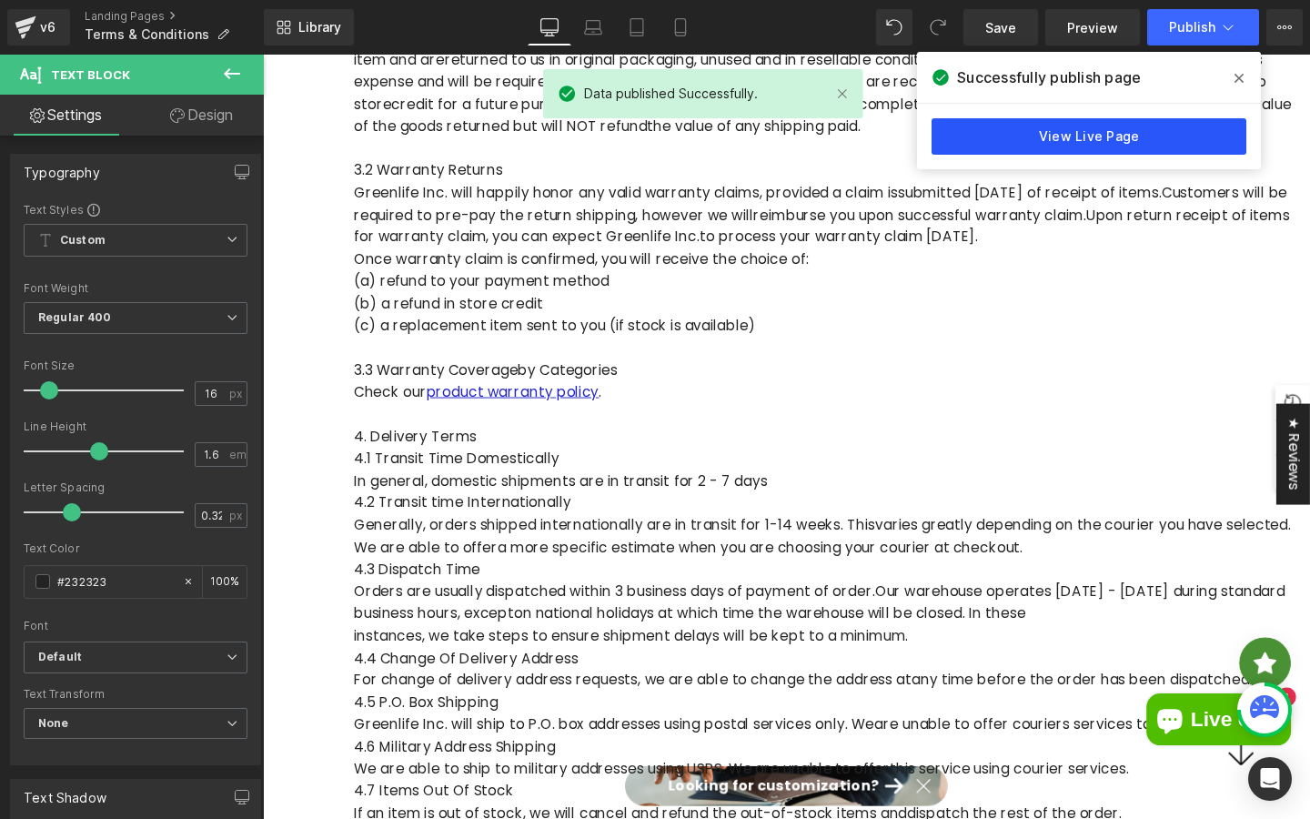
click at [1106, 138] on link "View Live Page" at bounding box center [1089, 136] width 315 height 36
